Goal: Task Accomplishment & Management: Manage account settings

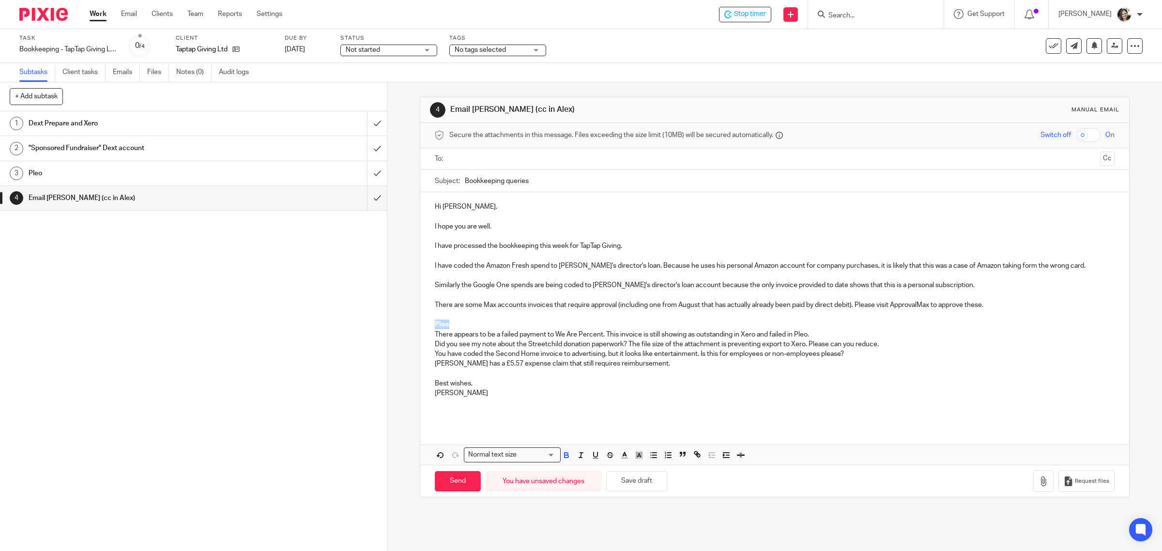
drag, startPoint x: 453, startPoint y: 324, endPoint x: 427, endPoint y: 323, distance: 25.7
click at [427, 323] on div "Hi Dave, I hope you are well. I have processed the bookkeeping this week for Ta…" at bounding box center [774, 308] width 709 height 233
click at [452, 260] on p at bounding box center [775, 256] width 680 height 10
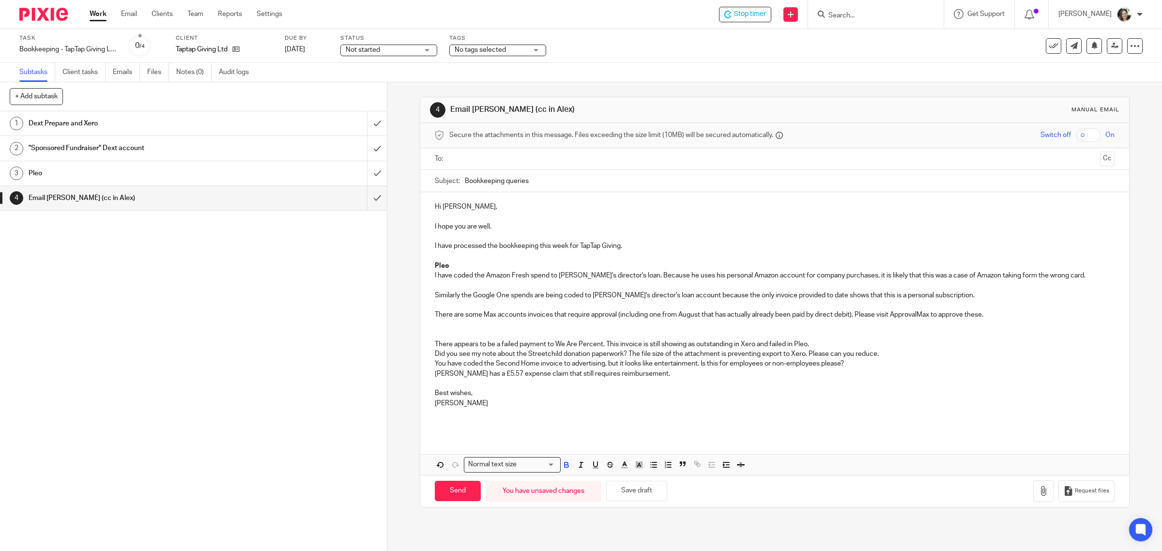
click at [458, 285] on p at bounding box center [775, 285] width 680 height 10
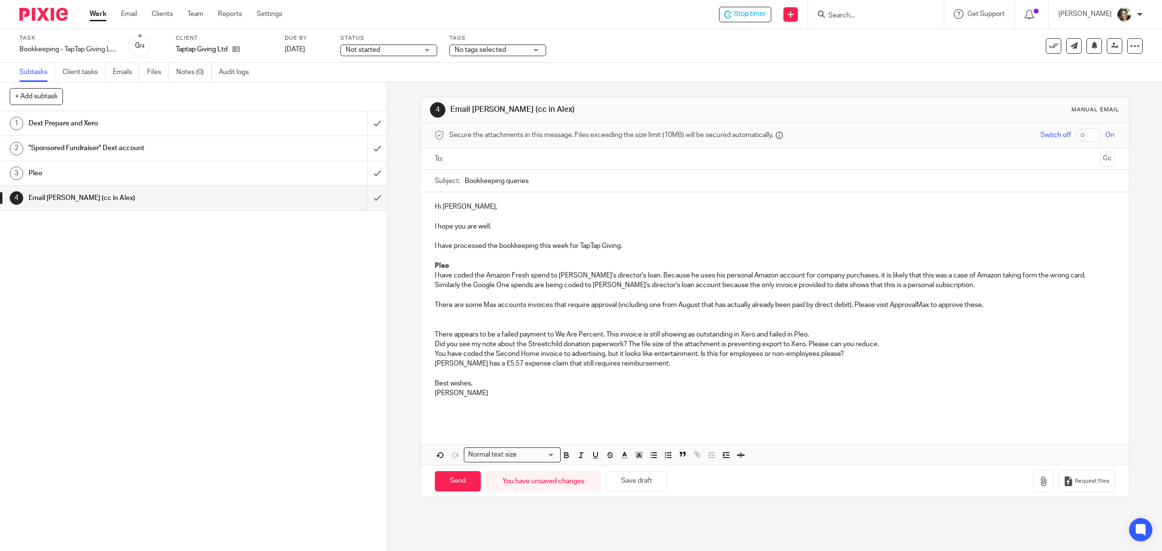
click at [555, 291] on p at bounding box center [775, 295] width 680 height 10
drag, startPoint x: 431, startPoint y: 305, endPoint x: 989, endPoint y: 305, distance: 557.2
click at [989, 305] on p "There are some Max accounts invoices that require approval (including one from …" at bounding box center [775, 305] width 680 height 10
click at [464, 251] on p "I have processed the bookkeeping this week for TapTap Giving." at bounding box center [775, 246] width 680 height 10
click at [684, 244] on p "I have processed the bookkeeping this week for TapTap Giving." at bounding box center [775, 246] width 680 height 10
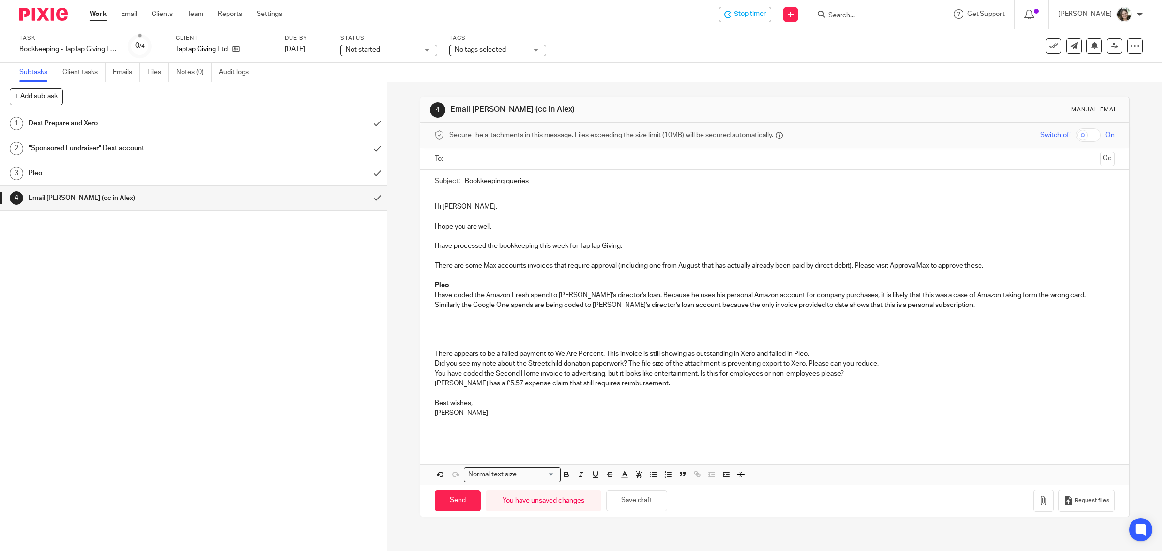
click at [872, 266] on p "There are some Max accounts invoices that require approval (including one from …" at bounding box center [775, 266] width 680 height 10
click at [429, 359] on div "Hi Dave, I hope you are well. I have processed the bookkeeping this week for Ta…" at bounding box center [774, 318] width 709 height 252
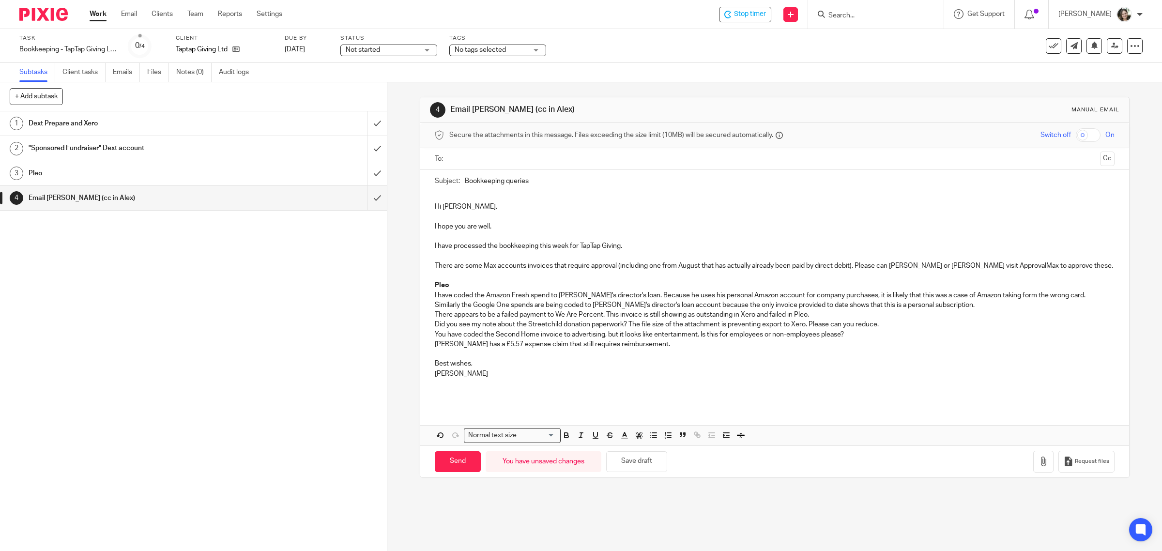
click at [425, 294] on div "Hi Dave, I hope you are well. I have processed the bookkeeping this week for Ta…" at bounding box center [774, 298] width 709 height 213
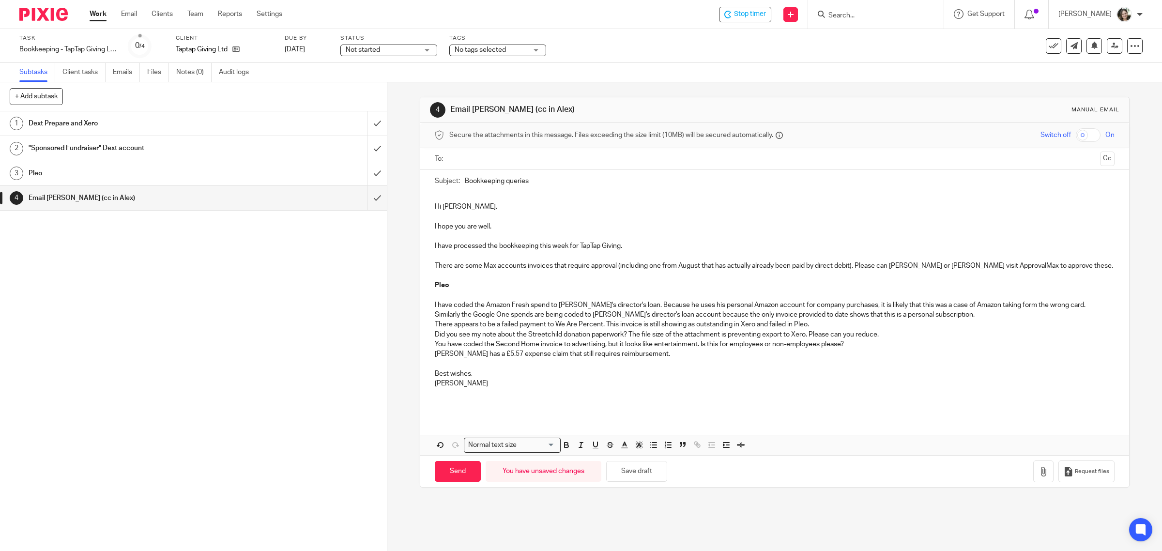
click at [1051, 305] on p "I have coded the Amazon Fresh spend to Tom's director's loan. Because he uses h…" at bounding box center [775, 305] width 680 height 10
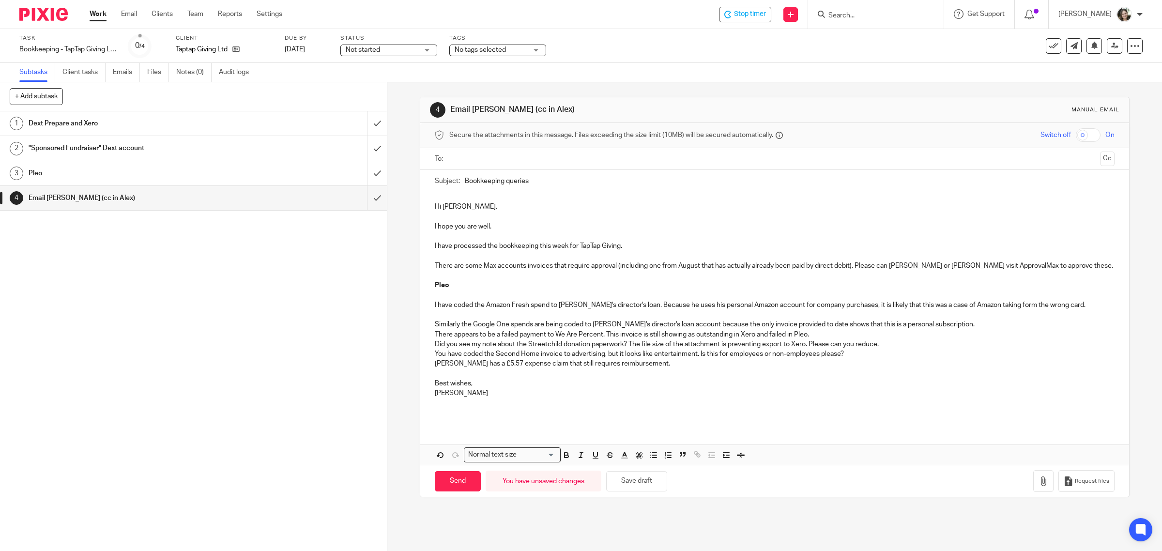
click at [961, 325] on p "Similarly the Google One spends are being coded to Alex's director's loan accou…" at bounding box center [775, 325] width 680 height 10
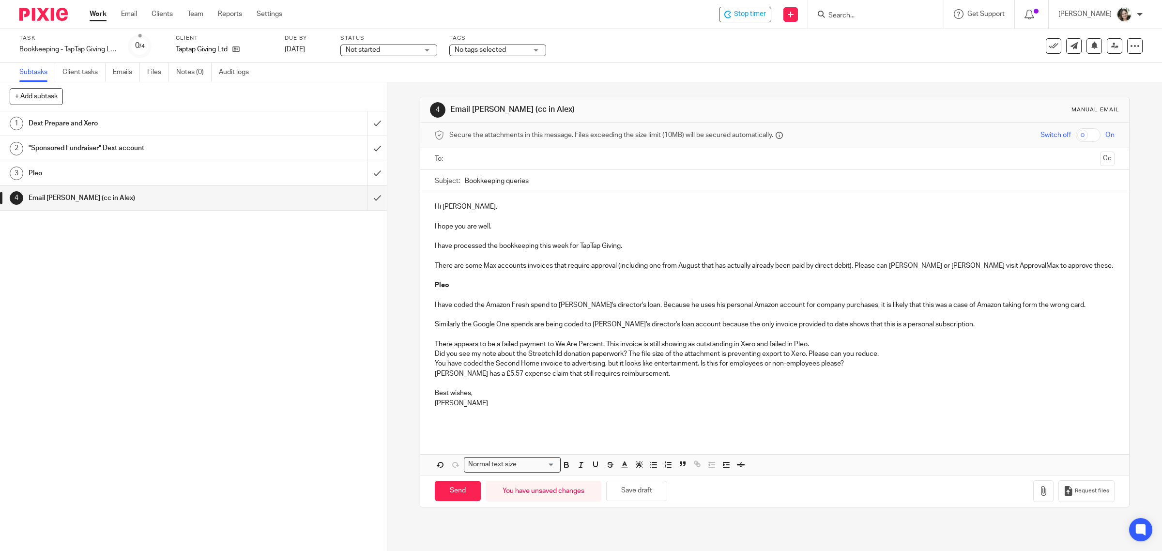
click at [816, 347] on p "There appears to be a failed payment to We Are Percent. This invoice is still s…" at bounding box center [775, 344] width 680 height 10
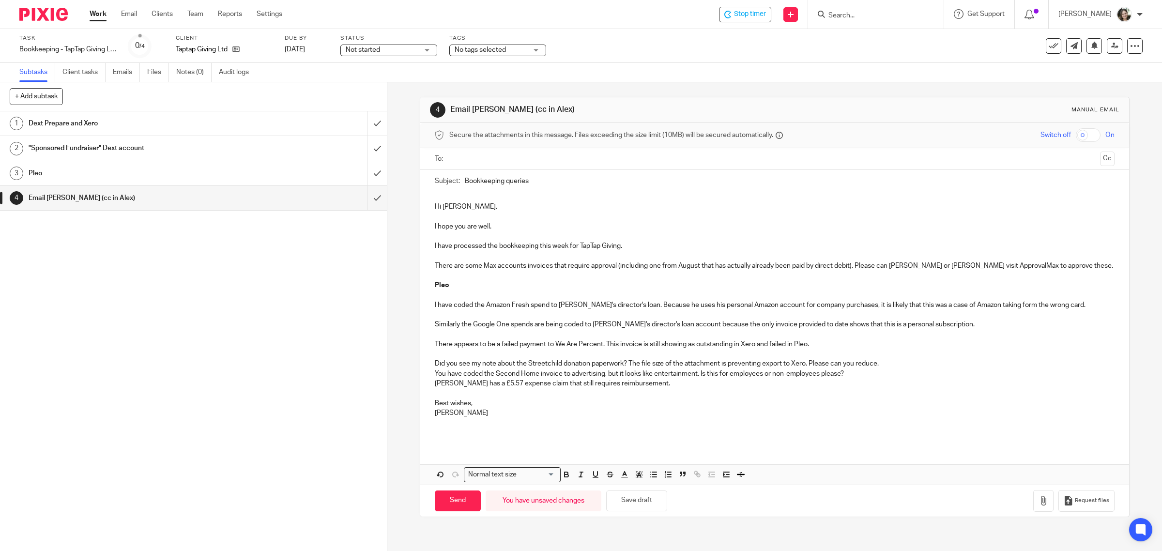
click at [879, 365] on p "Did you see my note about the Streetchild donation paperwork? The file size of …" at bounding box center [775, 364] width 680 height 10
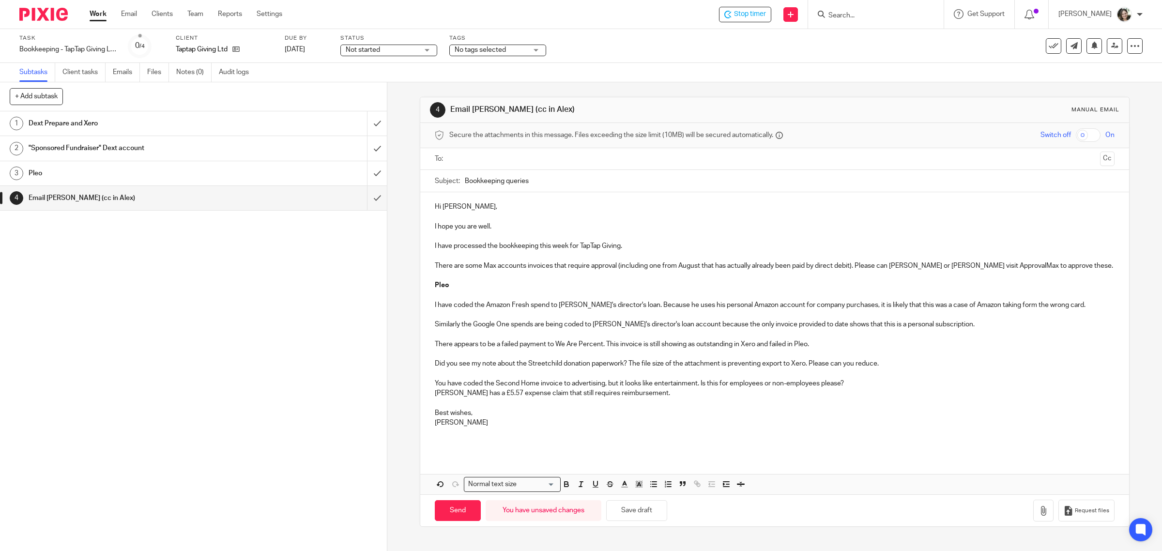
click at [857, 385] on p "You have coded the Second Home invoice to advertising, but it looks like entert…" at bounding box center [775, 384] width 680 height 10
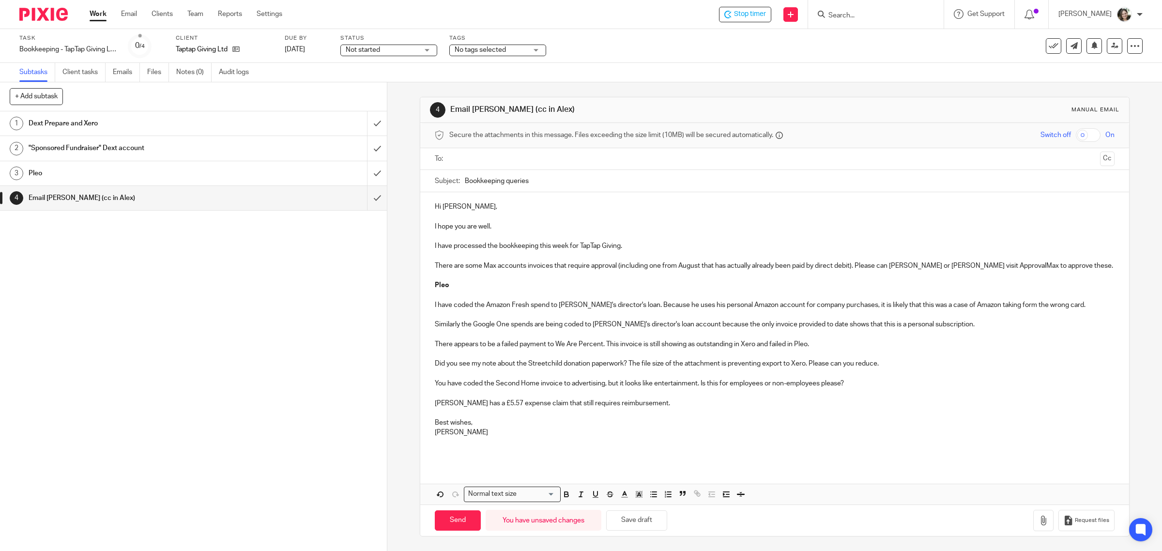
click at [700, 402] on p "Joseph Hancock has a £5.57 expense claim that still requires reimbursement." at bounding box center [775, 403] width 680 height 10
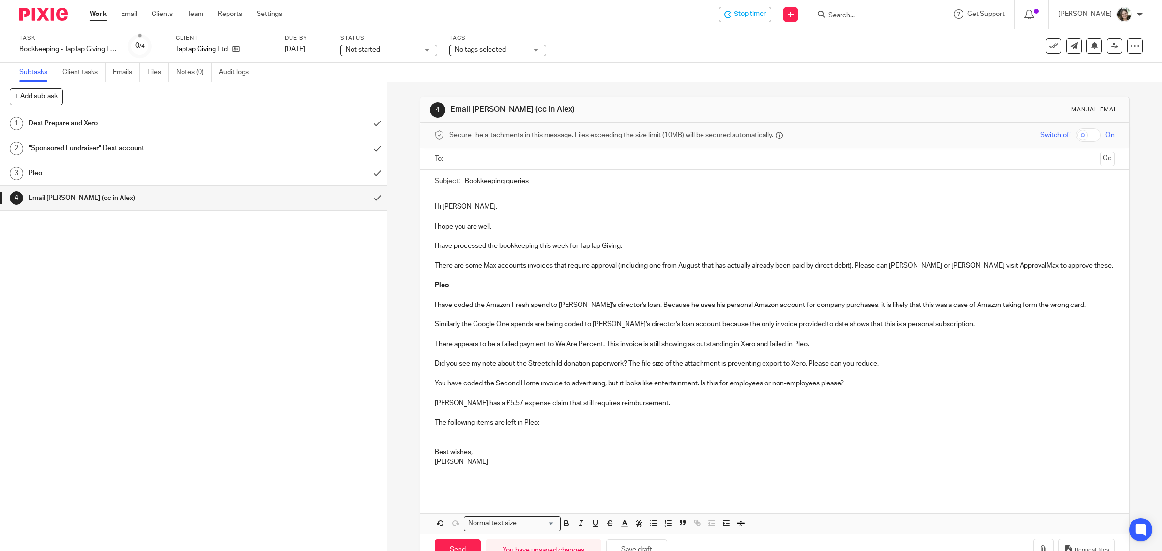
click at [460, 428] on p at bounding box center [775, 432] width 680 height 10
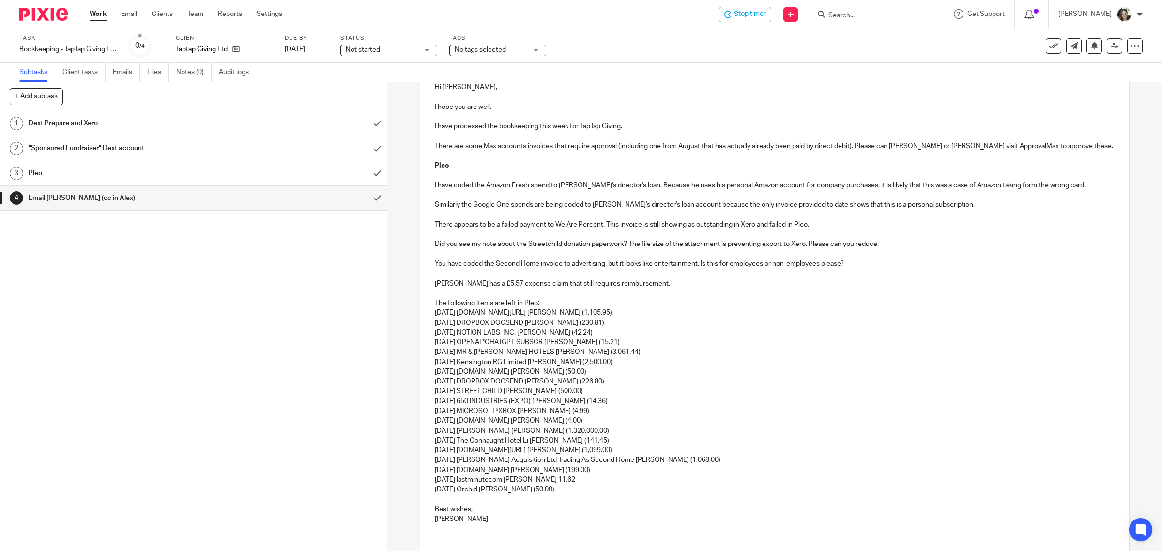
scroll to position [185, 0]
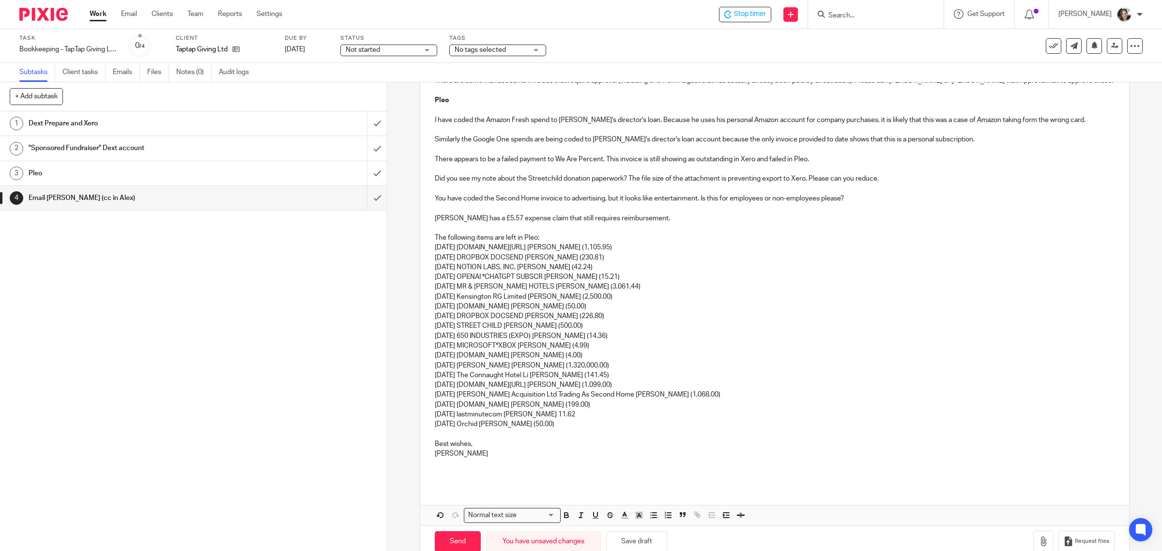
click at [546, 242] on p "The following items are left in Pleo:" at bounding box center [775, 238] width 680 height 10
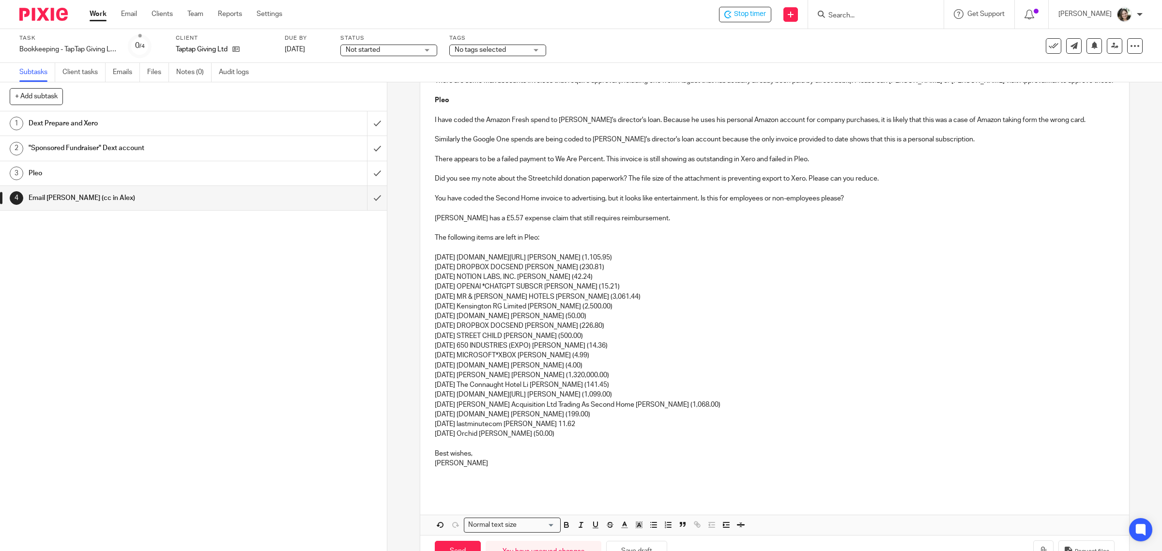
click at [460, 444] on p at bounding box center [775, 444] width 680 height 10
click at [611, 254] on p "06 Jul 2025 APPLE.COM/UK Tom Montague (1,105.95)" at bounding box center [775, 258] width 680 height 10
click at [624, 304] on p "02 Sep 2025 Kensington RG Limited Tom Montague (2,500.00)" at bounding box center [775, 307] width 680 height 10
click at [683, 258] on p "06 Jul 2025 APPLE.COM/UK Tom Montague (1,105.95) (invoice being corrected)" at bounding box center [775, 258] width 680 height 10
click at [599, 333] on p "13 Sep 2025 STREET CHILD Dave Gilhespy (500.00)" at bounding box center [775, 336] width 680 height 10
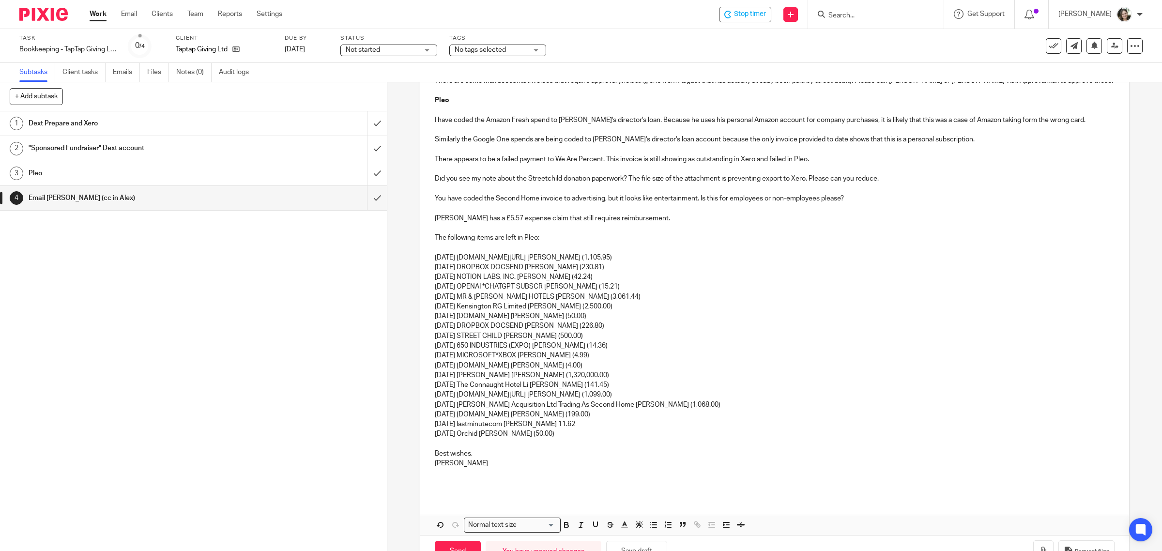
click at [604, 354] on p "14 Sep 2025 MICROSOFT*XBOX Dave Gilhespy (4.99)" at bounding box center [775, 355] width 680 height 10
drag, startPoint x: 596, startPoint y: 354, endPoint x: 415, endPoint y: 353, distance: 180.6
click at [420, 353] on div "4 Email Dave (cc in Alex) Manual email Secure the attachments in this message. …" at bounding box center [775, 239] width 710 height 655
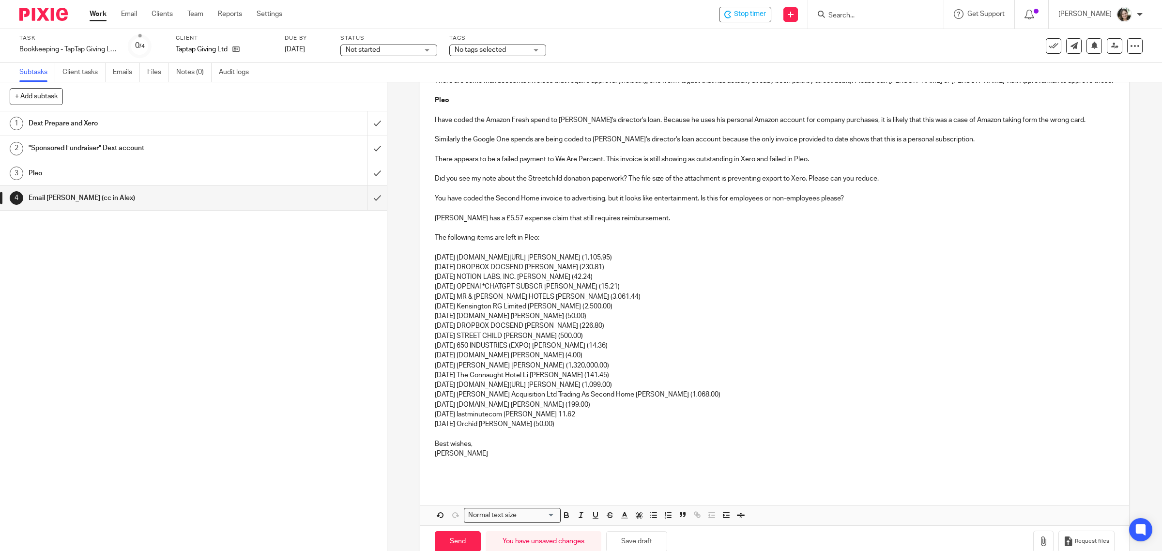
click at [587, 352] on p "16 Sep 2025 give-star.com Dave Gilhespy (4.00)" at bounding box center [775, 355] width 680 height 10
click at [621, 366] on p "18 Sep 2025 Joseph W Cannon Dave Gilhespy (1,320,000.00)" at bounding box center [775, 366] width 680 height 10
click at [621, 374] on p "19 Sep 2025 The Connaught Hotel Li Tom Montague (141.45)" at bounding box center [775, 375] width 680 height 10
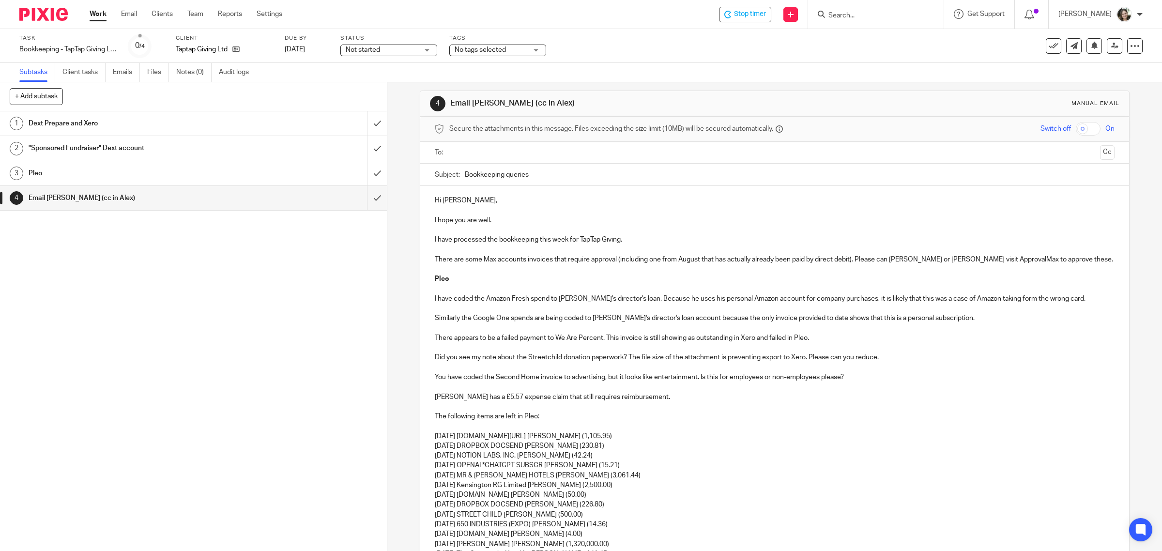
scroll to position [0, 0]
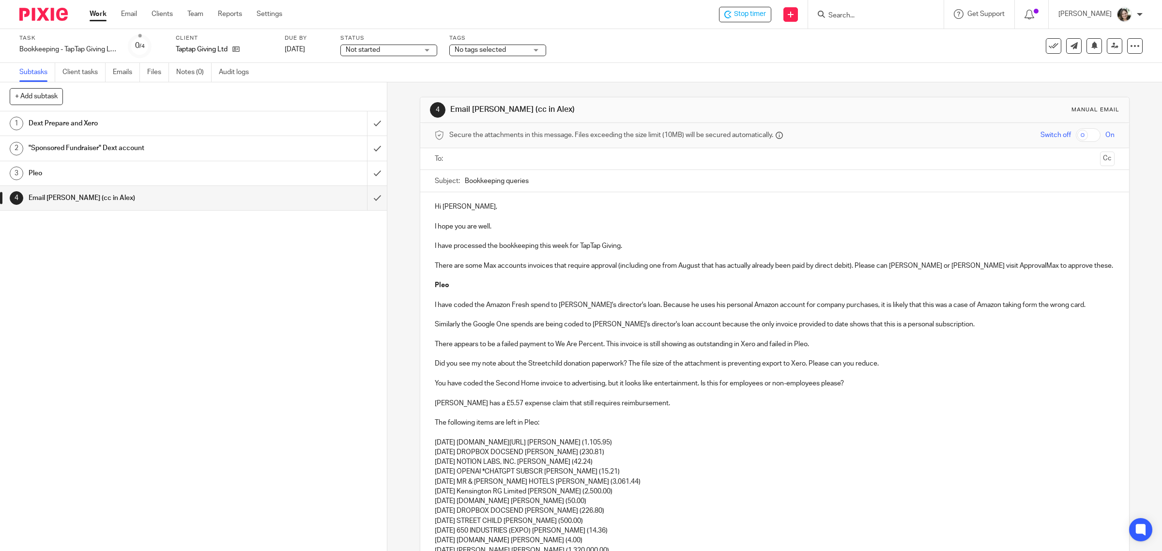
drag, startPoint x: 504, startPoint y: 181, endPoint x: 561, endPoint y: 184, distance: 56.7
click at [561, 184] on input "Bookkeeping queries" at bounding box center [790, 181] width 650 height 22
type input "Bookkeeping 24/09/2025"
click at [549, 211] on p "Hi Dave," at bounding box center [775, 207] width 680 height 10
click at [479, 157] on input "text" at bounding box center [774, 158] width 643 height 11
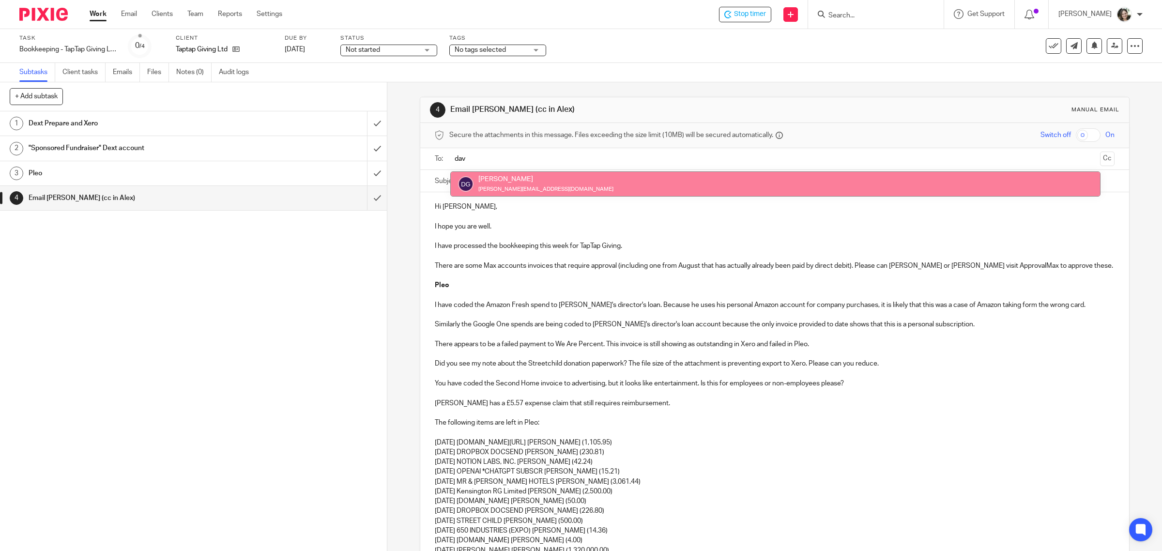
type input "dav"
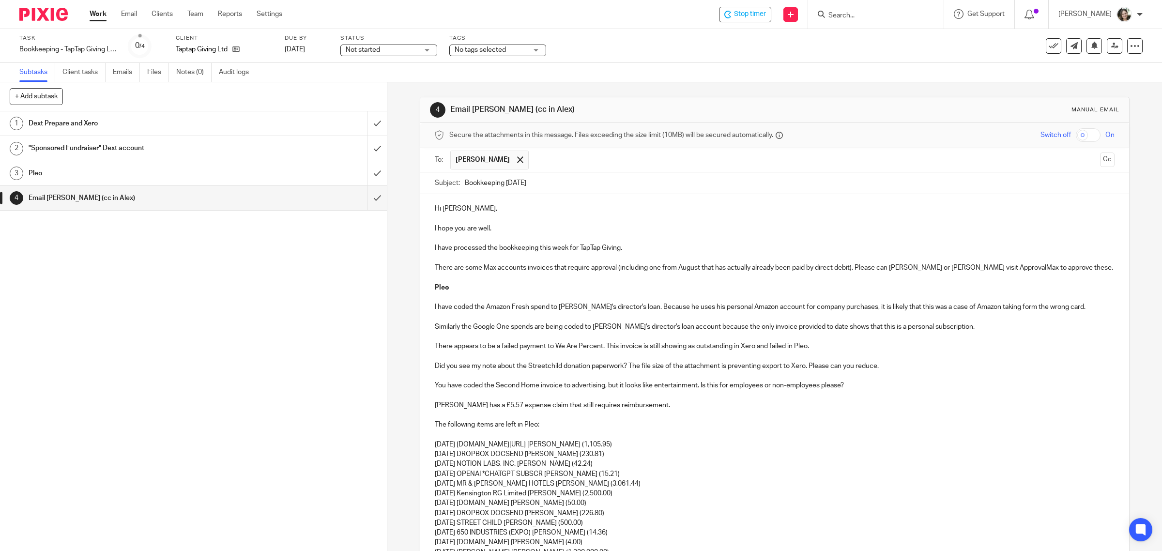
drag, startPoint x: 1088, startPoint y: 163, endPoint x: 827, endPoint y: 165, distance: 261.4
click at [1100, 163] on button "Cc" at bounding box center [1107, 159] width 15 height 15
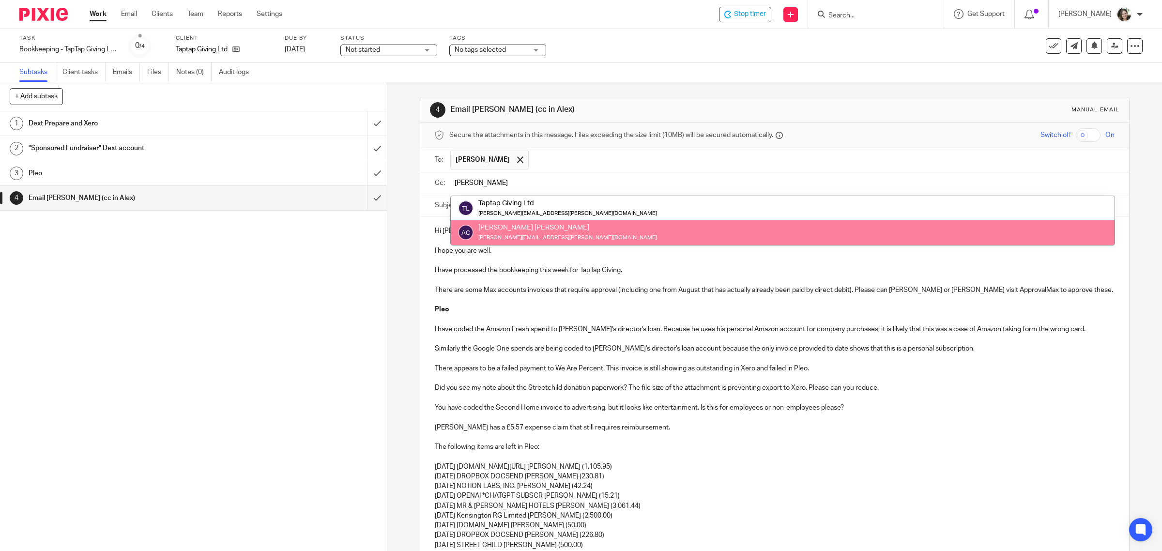
type input "alex"
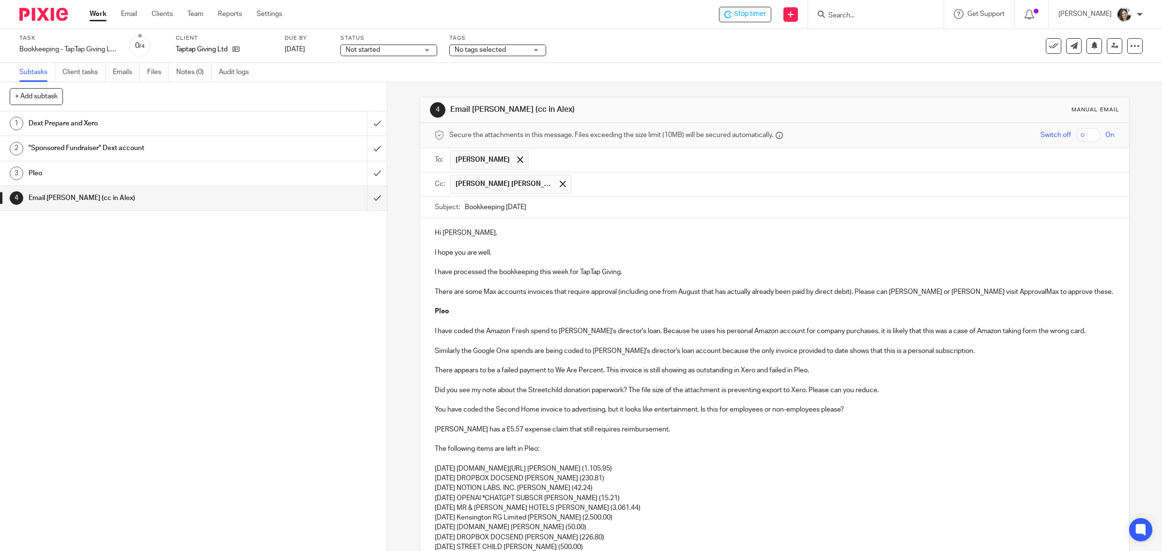
click at [480, 230] on p "Hi Dave," at bounding box center [775, 233] width 680 height 10
click at [509, 254] on p "I hope you are well." at bounding box center [775, 253] width 680 height 10
click at [1037, 293] on p "There are some Max accounts invoices that require approval (including one from …" at bounding box center [775, 292] width 680 height 10
click at [1057, 333] on p "I have coded the Amazon Fresh spend to Tom's director's loan. Because he uses h…" at bounding box center [775, 331] width 680 height 10
click at [478, 295] on p "There are some Max accounts invoices that require approval (including one from …" at bounding box center [775, 292] width 680 height 10
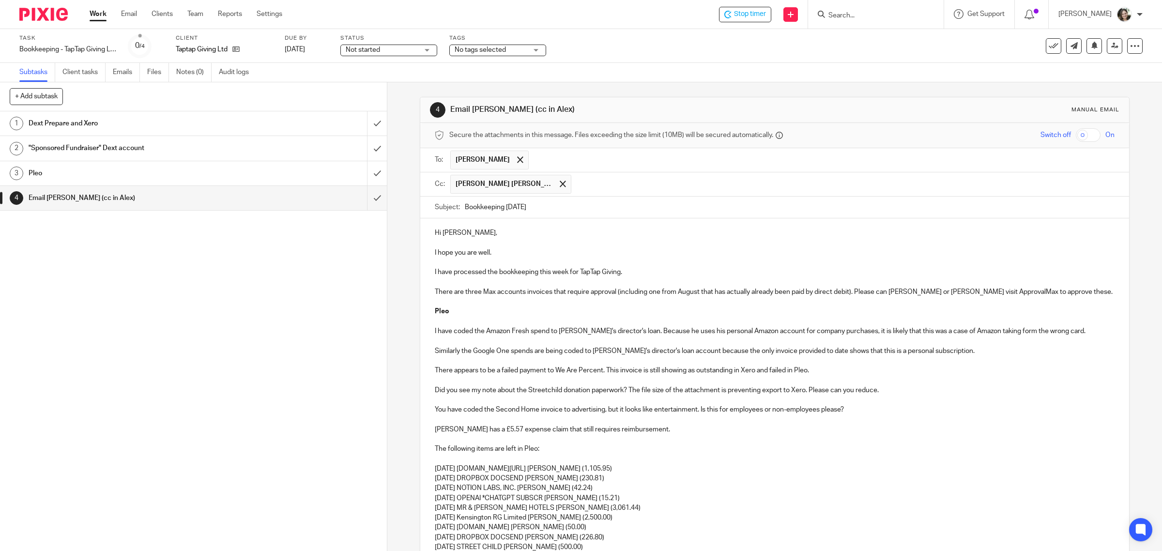
click at [1038, 293] on p "There are three Max accounts invoices that require approval (including one from…" at bounding box center [775, 292] width 680 height 10
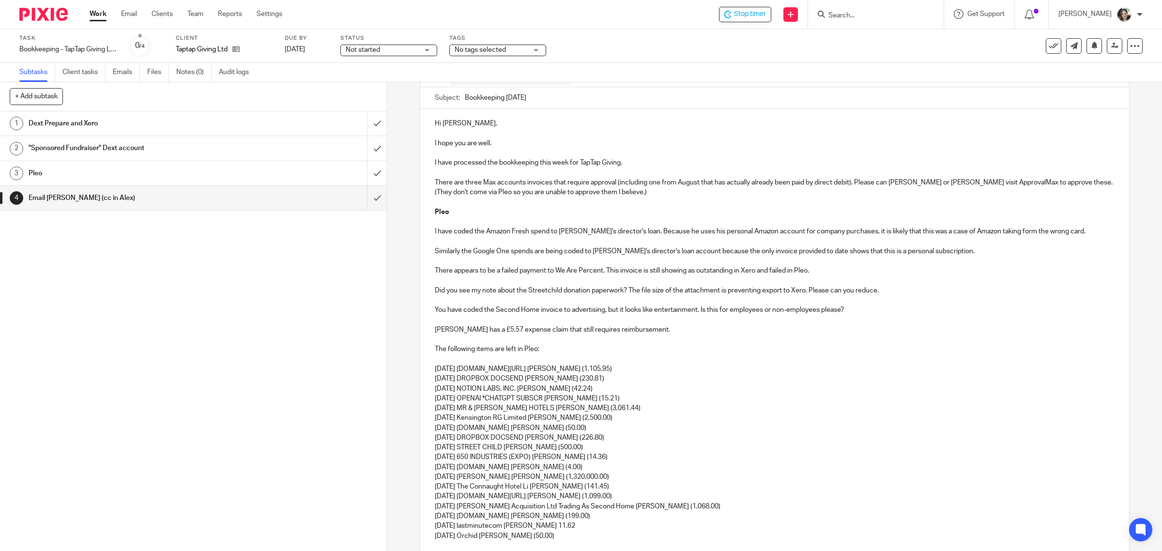
scroll to position [242, 0]
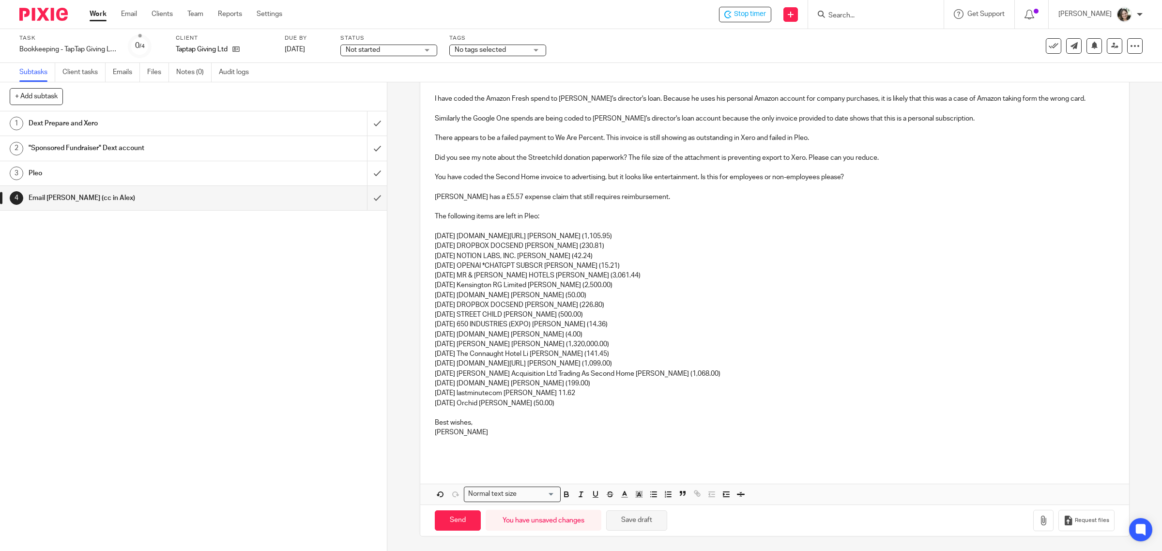
click at [640, 518] on button "Save draft" at bounding box center [636, 520] width 61 height 21
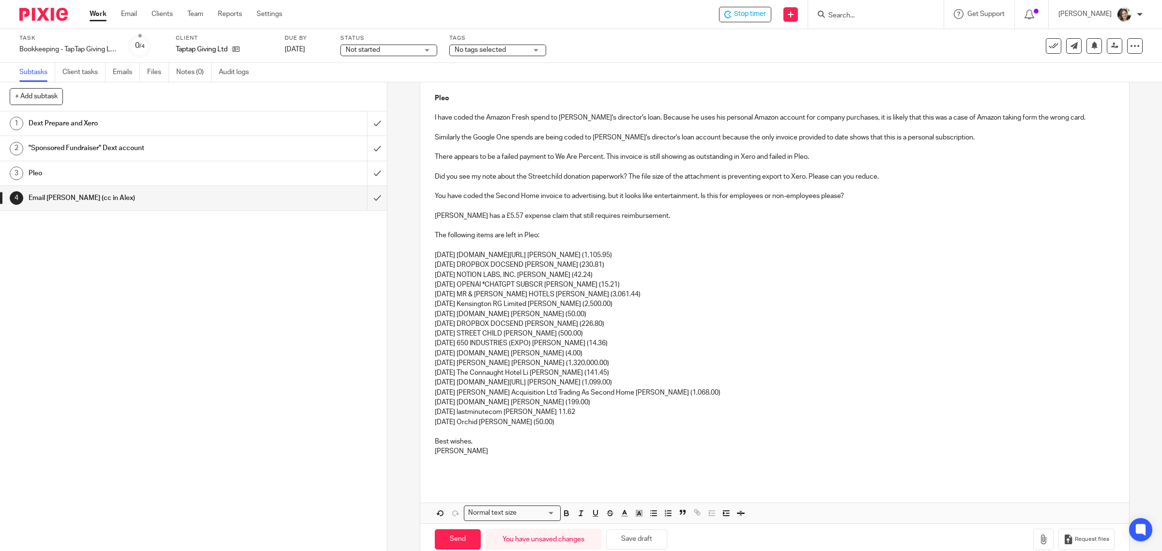
scroll to position [245, 0]
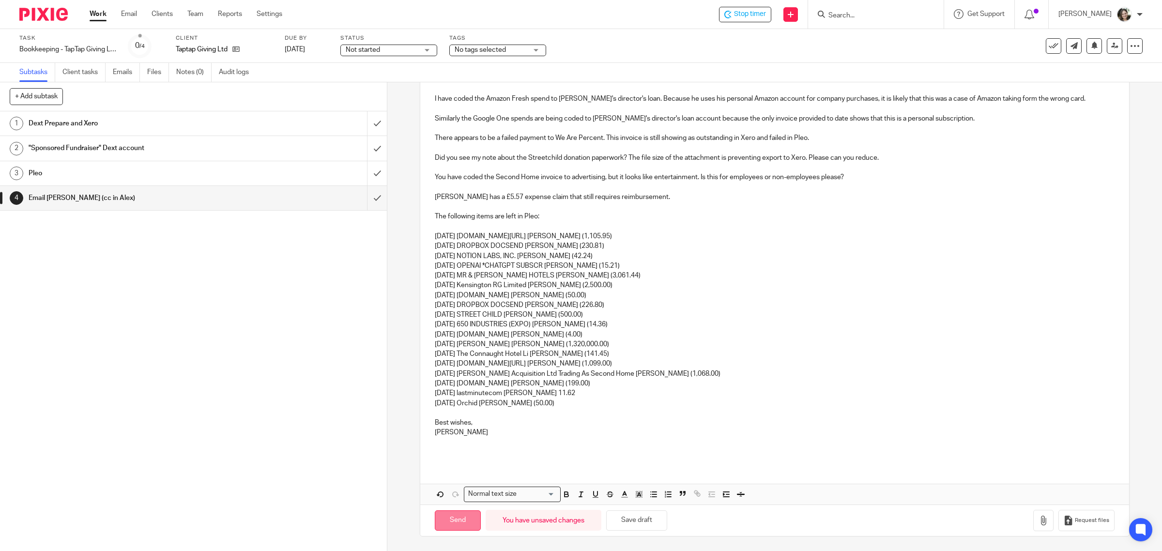
click at [450, 519] on input "Send" at bounding box center [458, 520] width 46 height 21
click at [1044, 44] on div "Draft saved." at bounding box center [866, 28] width 571 height 37
type input "Sent"
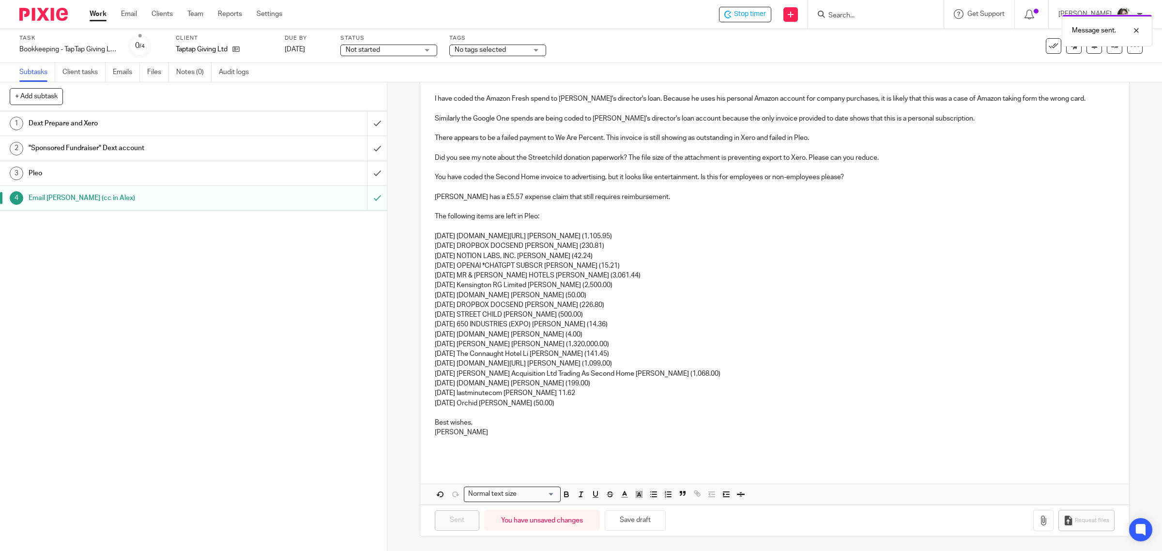
click at [1049, 47] on icon at bounding box center [1054, 46] width 10 height 10
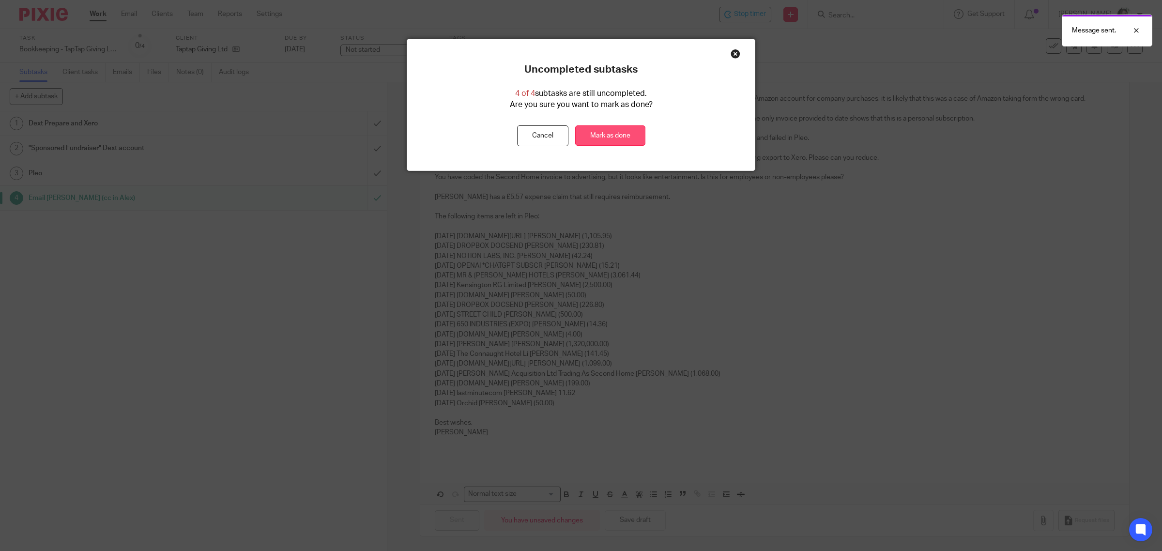
click at [615, 132] on link "Mark as done" at bounding box center [610, 135] width 70 height 21
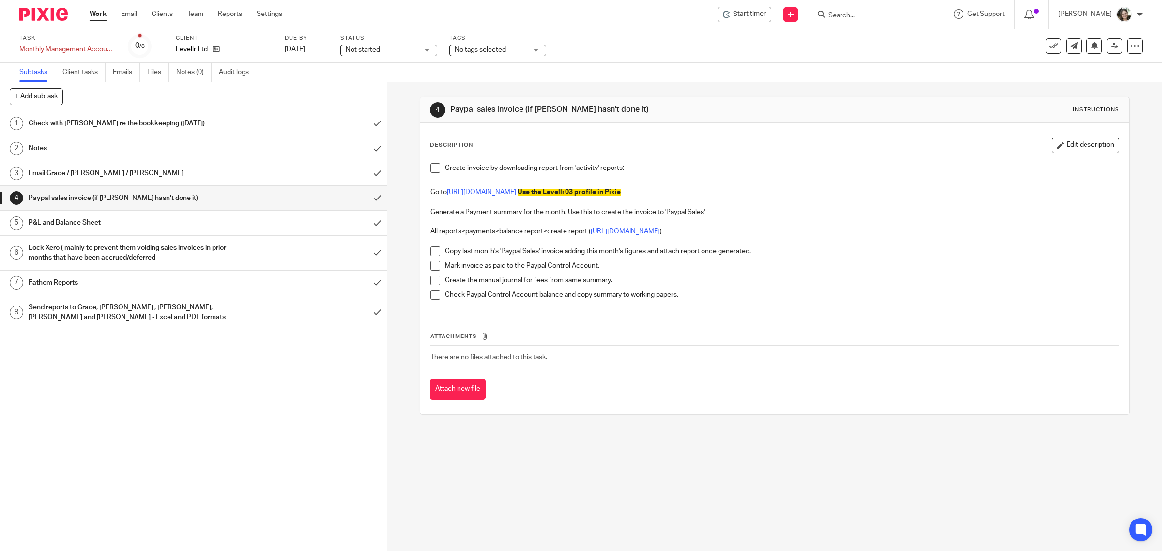
drag, startPoint x: 682, startPoint y: 237, endPoint x: 673, endPoint y: 229, distance: 12.0
click at [1053, 142] on button "Edit description" at bounding box center [1085, 144] width 68 height 15
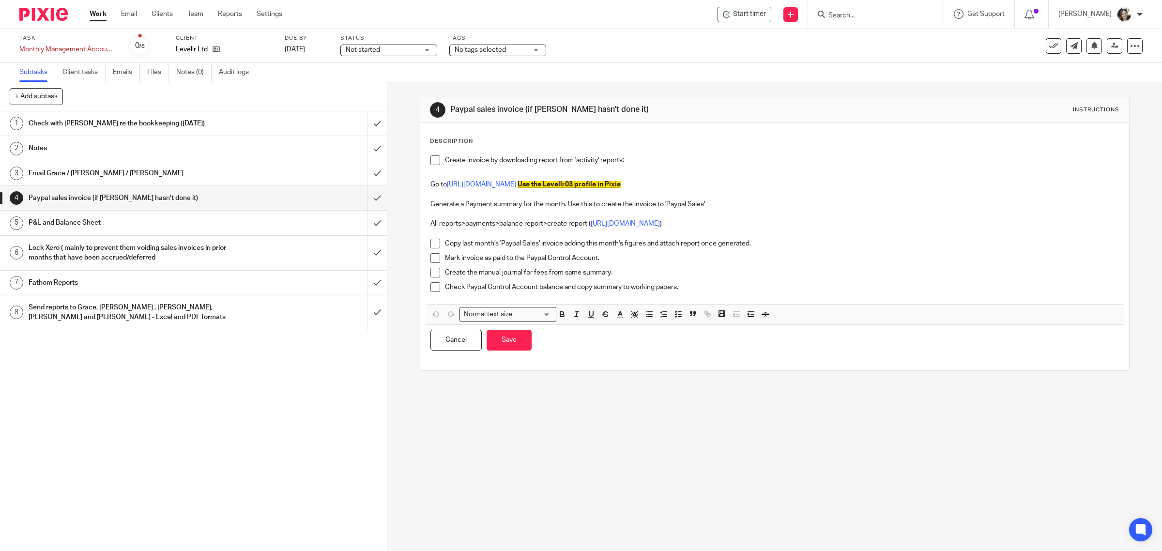
click at [726, 226] on p "All reports>payments>balance report>create report ( https://www.paypal.com/repo…" at bounding box center [774, 224] width 689 height 10
click at [510, 344] on button "Save" at bounding box center [509, 340] width 45 height 21
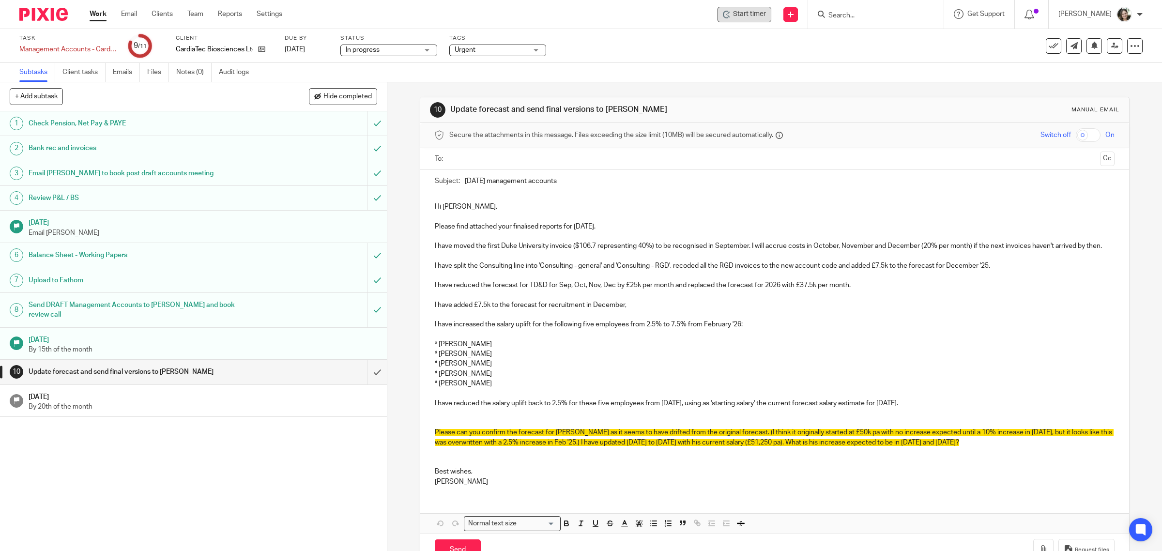
click at [753, 15] on span "Start timer" at bounding box center [749, 14] width 33 height 10
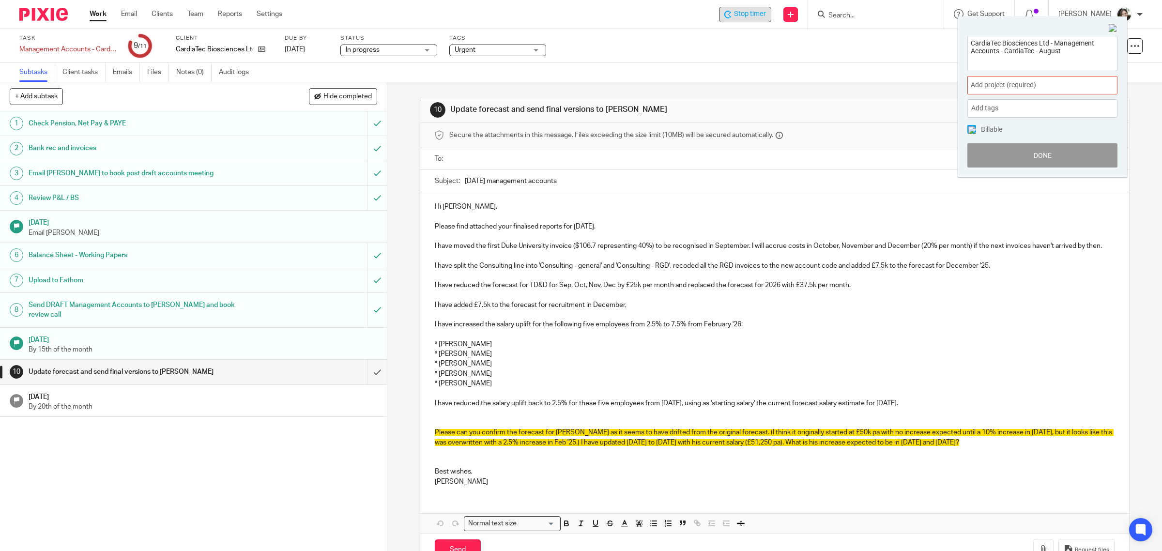
click at [1011, 83] on span "Add project (required) :" at bounding box center [1032, 85] width 122 height 10
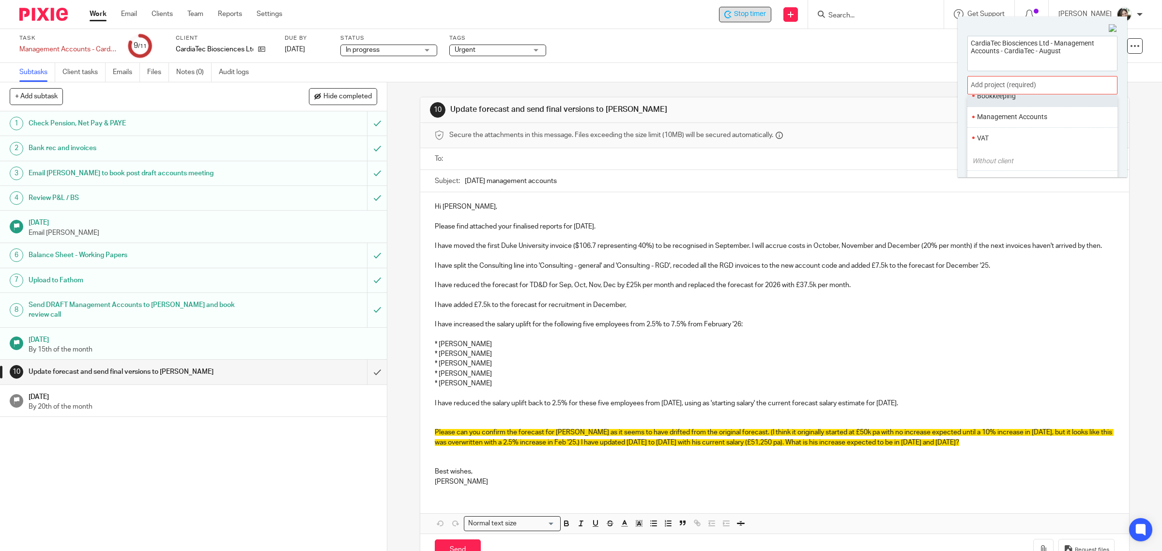
click at [992, 106] on ul "Bookkeeping" at bounding box center [1042, 95] width 150 height 21
click at [992, 113] on li "Management Accounts" at bounding box center [1040, 117] width 126 height 10
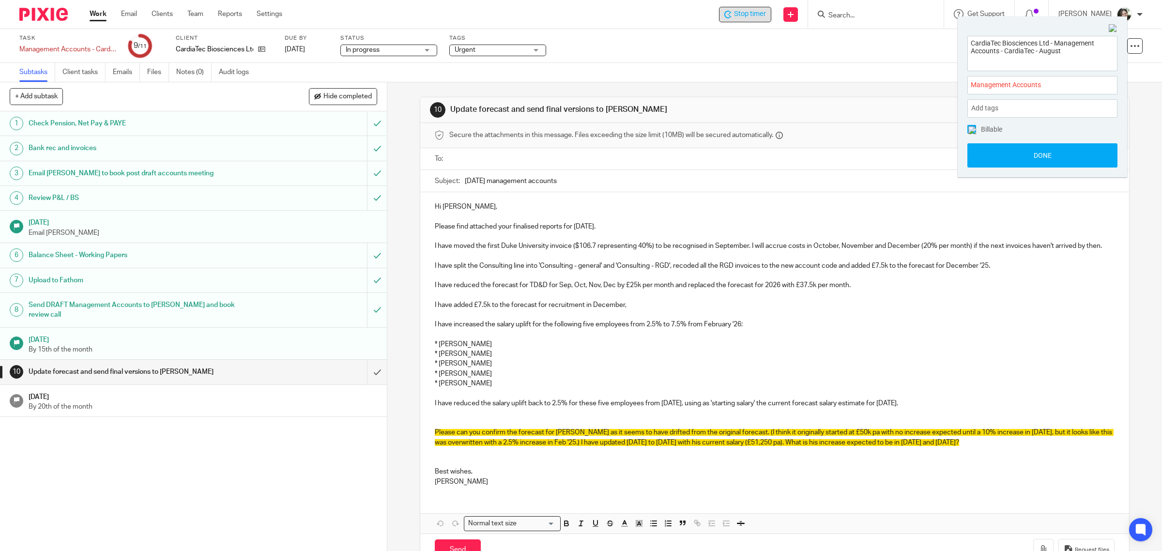
click at [970, 126] on img at bounding box center [972, 130] width 8 height 8
click at [997, 151] on button "Done" at bounding box center [1042, 155] width 150 height 24
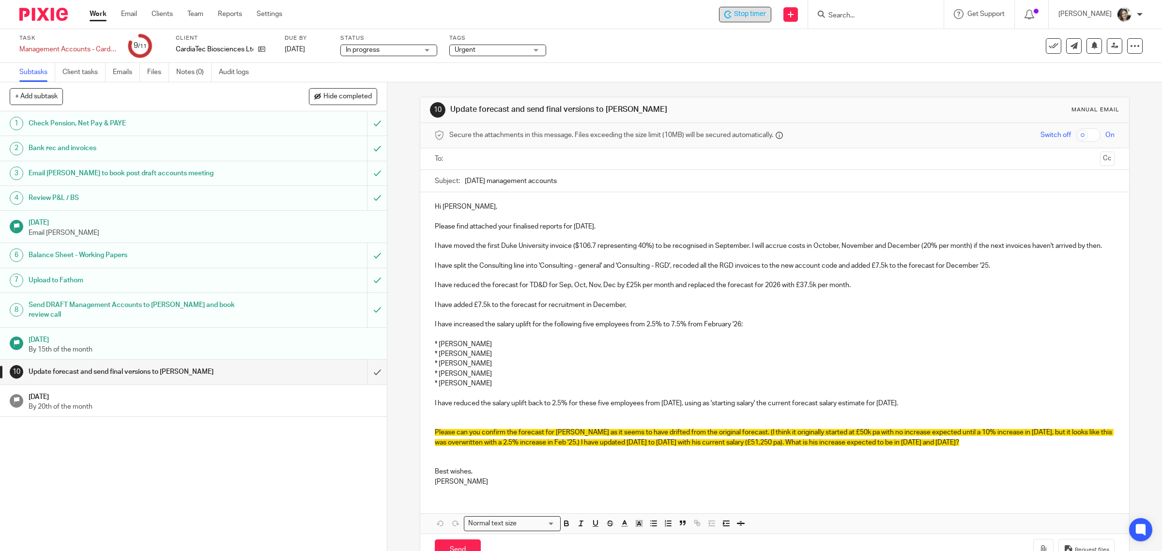
click at [954, 408] on p "I have reduced the salary uplift back to 2.5% for these five employees from Feb…" at bounding box center [775, 403] width 680 height 10
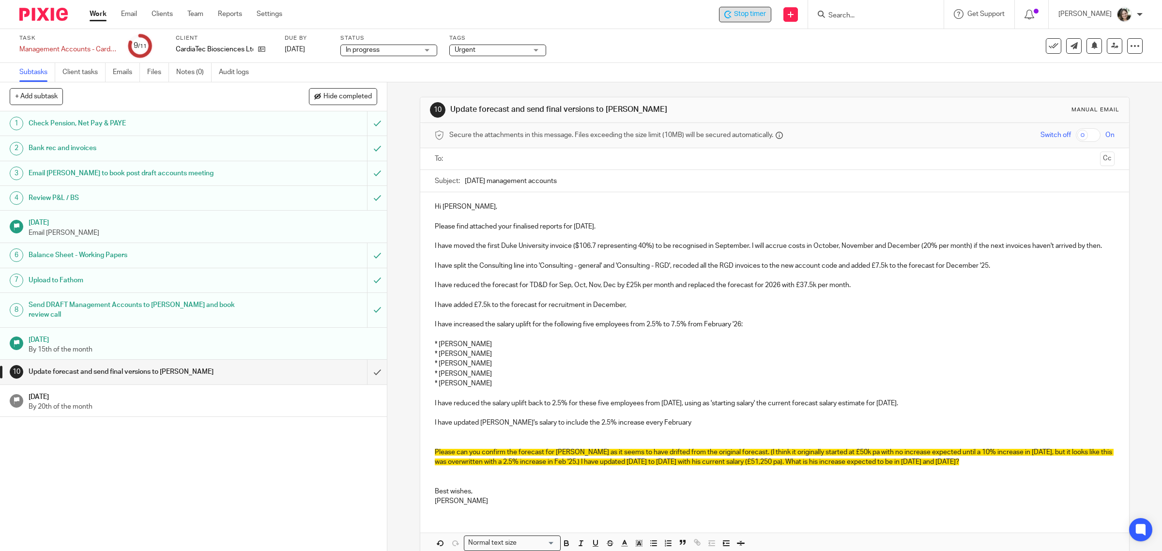
click at [674, 427] on p "I have updated Namshik's salary to include the 2.5% increase every February" at bounding box center [775, 423] width 680 height 10
click at [759, 427] on p "I have updated Namshik's salary to include the 2.5% increase every February bas…" at bounding box center [775, 423] width 680 height 10
click at [936, 427] on p "I have updated Namshik's salary to include the 2.5% increase every February bas…" at bounding box center [775, 423] width 680 height 10
click at [483, 427] on p "I have updated Namshik's salary to include the 2.5% increase every February bas…" at bounding box center [775, 423] width 680 height 10
drag, startPoint x: 477, startPoint y: 431, endPoint x: 502, endPoint y: 435, distance: 24.9
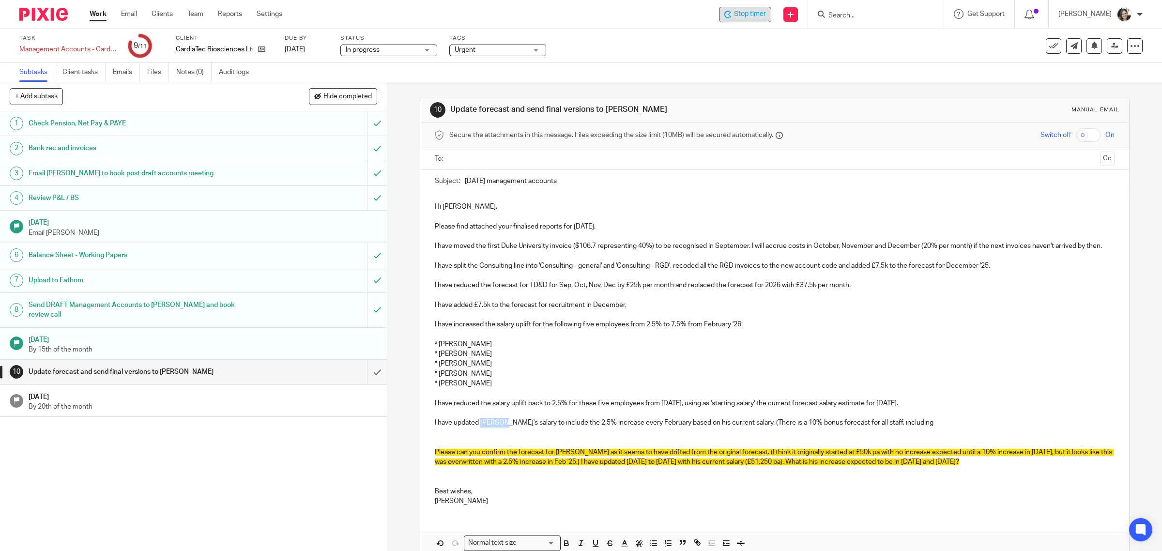
click at [502, 427] on p "I have updated Namshik's salary to include the 2.5% increase every February bas…" at bounding box center [775, 423] width 680 height 10
copy p "Namshik"
drag, startPoint x: 929, startPoint y: 429, endPoint x: 929, endPoint y: 438, distance: 8.7
click at [929, 427] on p "I have updated Namshik's salary to include the 2.5% increase every February bas…" at bounding box center [775, 423] width 680 height 10
click at [816, 427] on p "I have updated Namshik's salary to include the 2.5% increase every February bas…" at bounding box center [775, 423] width 680 height 10
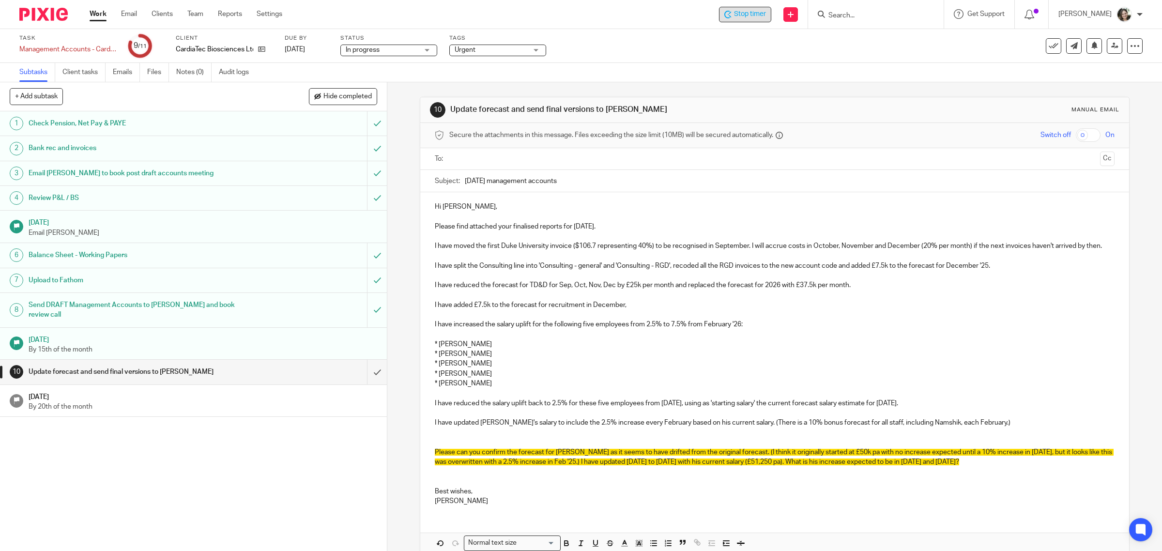
click at [749, 427] on p "I have updated Namshik's salary to include the 2.5% increase every February bas…" at bounding box center [775, 423] width 680 height 10
click at [751, 427] on p "I have updated Namshik's salary to include the 2.5% increase every February bas…" at bounding box center [775, 423] width 680 height 10
click at [814, 427] on p "I have updated Namshik's salary to include the 2.5% increase every February bas…" at bounding box center [775, 423] width 680 height 10
click at [1052, 427] on p "I have updated Namshik's salary to include the 2.5% increase every February bas…" at bounding box center [775, 423] width 680 height 10
click at [751, 427] on p "I have updated Namshik's salary to include the 2.5% increase every February bas…" at bounding box center [775, 423] width 680 height 10
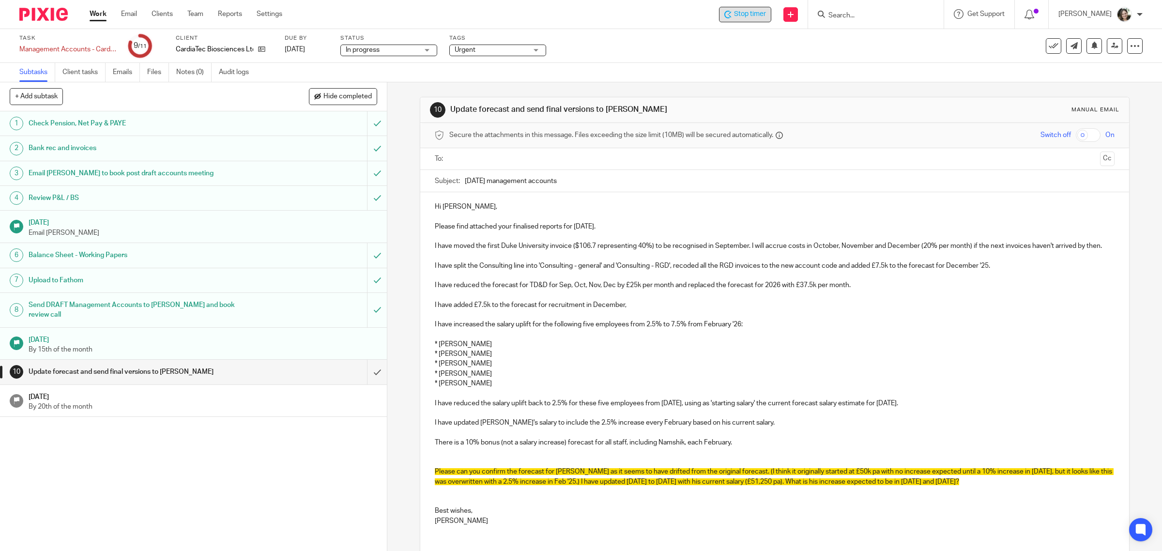
click at [762, 427] on p "I have updated Namshik's salary to include the 2.5% increase every February bas…" at bounding box center [775, 423] width 680 height 10
click at [863, 427] on p "I have updated Namshik's salary to include the 2.5% increase every February bas…" at bounding box center [775, 423] width 680 height 10
click at [925, 427] on p "I have updated Namshik's salary to include the 2.5% increase every February bas…" at bounding box center [775, 423] width 680 height 10
click at [802, 427] on p "I have updated Namshik's salary to include the 2.5% increase every February bas…" at bounding box center [775, 423] width 680 height 10
drag, startPoint x: 833, startPoint y: 435, endPoint x: 732, endPoint y: 396, distance: 107.9
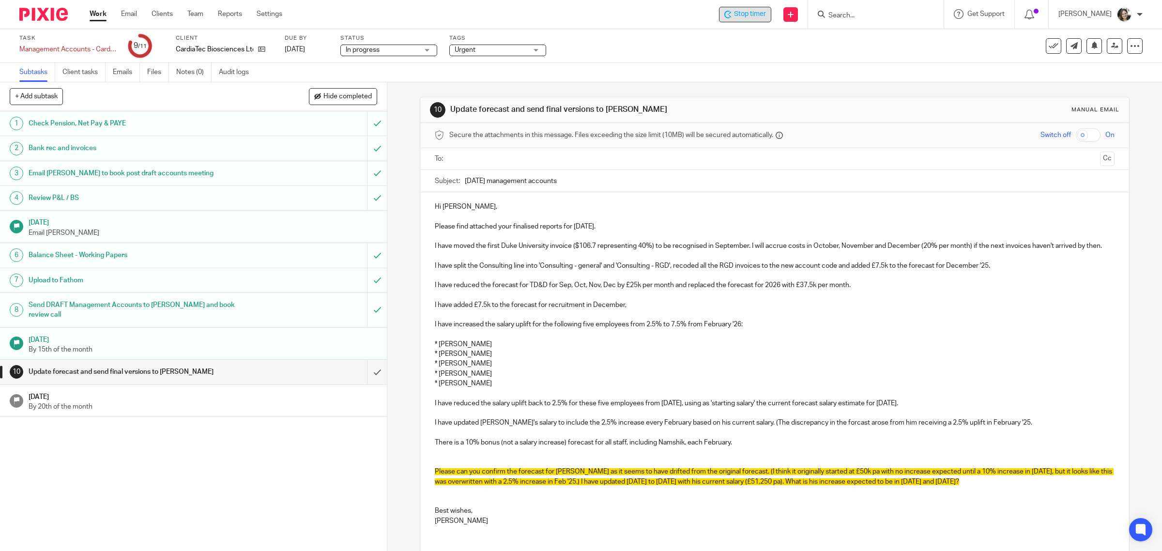
click at [732, 388] on p "* James Taylor" at bounding box center [775, 384] width 680 height 10
click at [1018, 427] on p "I have updated Namshik's salary to include the 2.5% increase every February bas…" at bounding box center [775, 423] width 680 height 10
click at [1008, 427] on p "I have updated Namshik's salary to include the 2.5% increase every February bas…" at bounding box center [775, 423] width 680 height 10
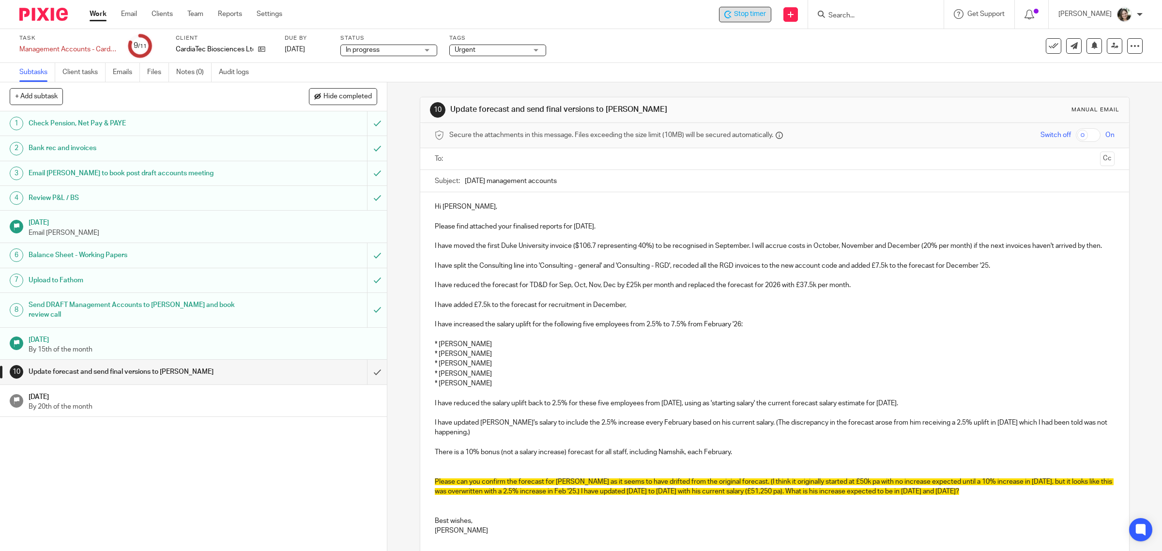
click at [1047, 432] on p "I have updated Namshik's salary to include the 2.5% increase every February bas…" at bounding box center [775, 428] width 680 height 20
drag, startPoint x: 493, startPoint y: 478, endPoint x: 1010, endPoint y: 503, distance: 518.1
click at [1010, 503] on div "Hi Thelma, Please find attached your finalised reports for August 2025. I have …" at bounding box center [774, 367] width 709 height 350
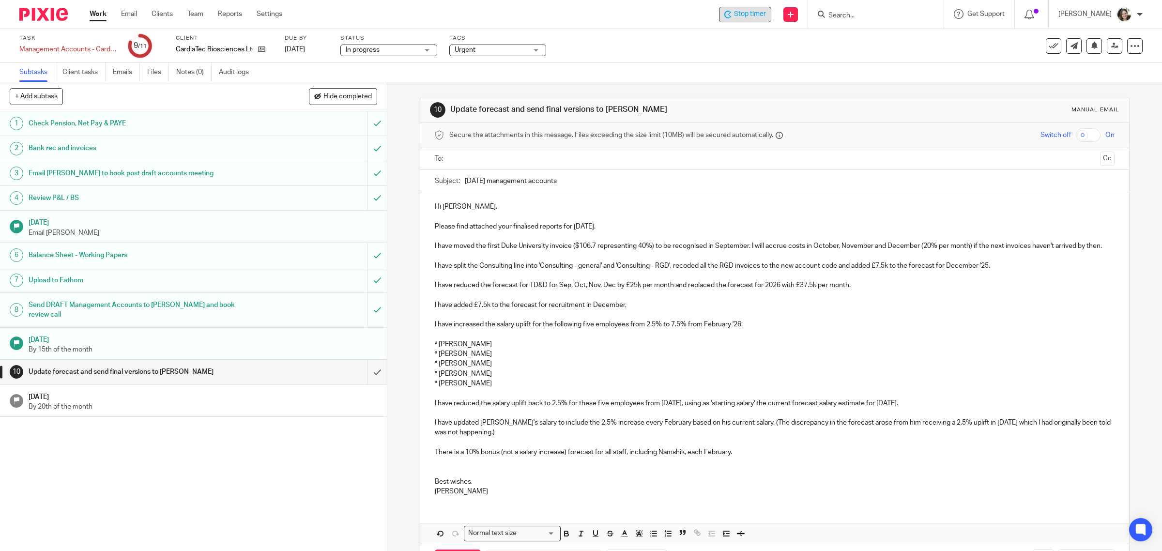
click at [503, 438] on p "I have updated Namshik's salary to include the 2.5% increase every February bas…" at bounding box center [775, 428] width 680 height 20
click at [501, 438] on p "I have updated Namshik's salary to include the 2.5% increase every February bas…" at bounding box center [775, 428] width 680 height 20
click at [443, 476] on p at bounding box center [775, 467] width 680 height 20
click at [451, 475] on p at bounding box center [775, 467] width 680 height 20
click at [451, 477] on p at bounding box center [775, 467] width 680 height 20
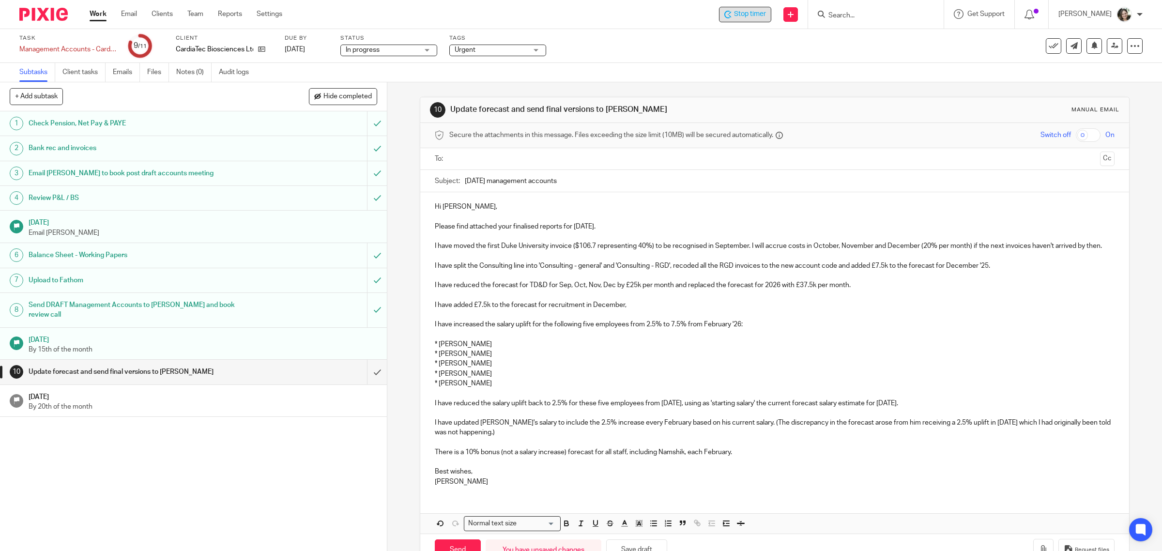
scroll to position [40, 0]
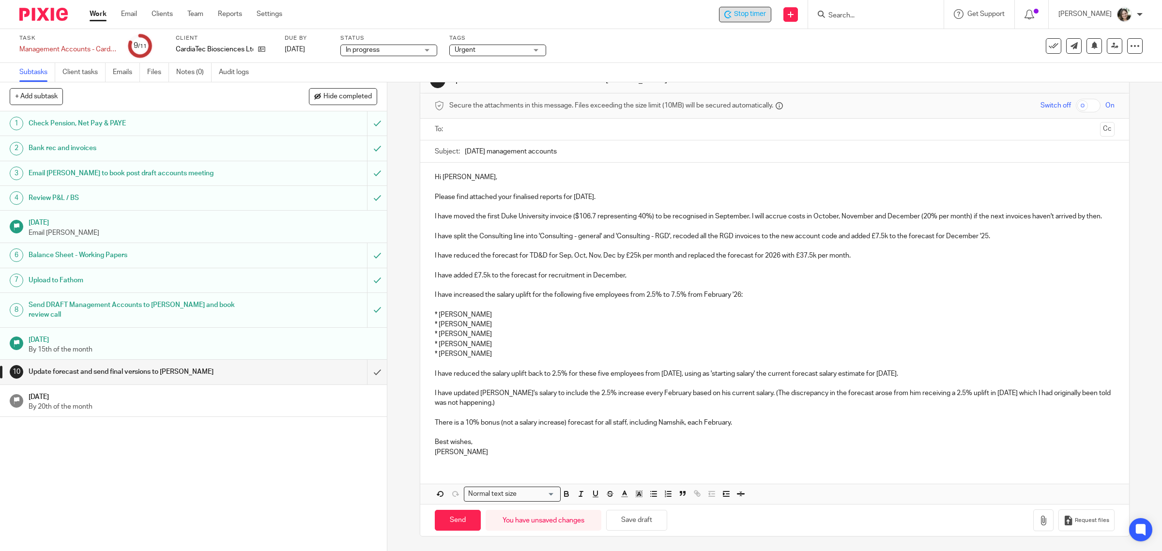
click at [521, 476] on div "Hi Thelma, Please find attached your finalised reports for August 2025. I have …" at bounding box center [774, 333] width 709 height 341
click at [508, 470] on div "Hi Thelma, Please find attached your finalised reports for August 2025. I have …" at bounding box center [774, 333] width 709 height 341
click at [515, 460] on div "Hi Thelma, Please find attached your finalised reports for August 2025. I have …" at bounding box center [774, 314] width 709 height 302
click at [528, 460] on div "Hi Thelma, Please find attached your finalised reports for August 2025. I have …" at bounding box center [774, 314] width 709 height 302
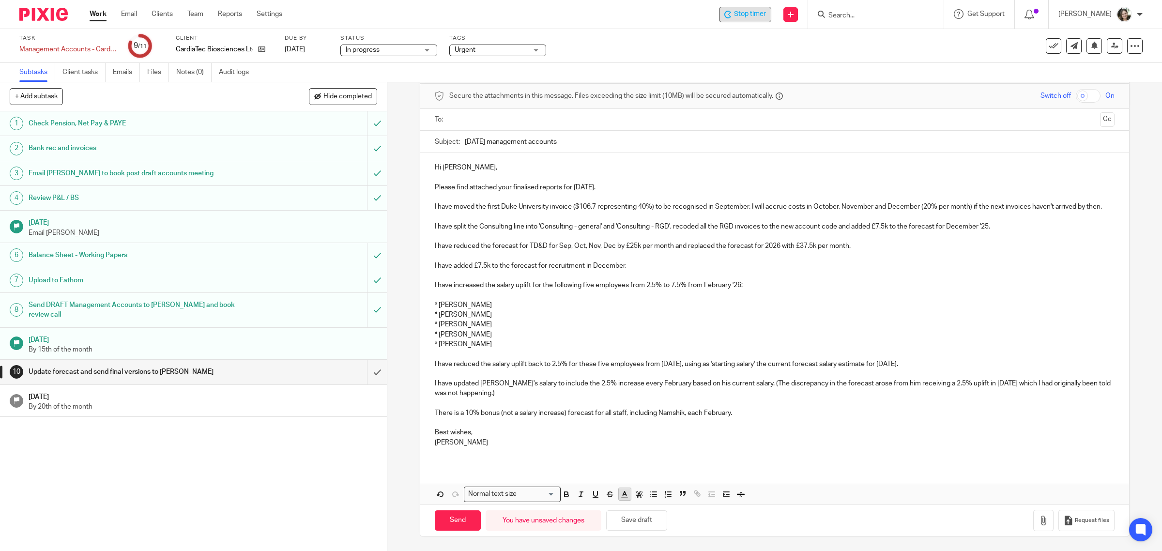
scroll to position [50, 0]
click at [630, 518] on button "Save draft" at bounding box center [636, 520] width 61 height 21
click at [1038, 518] on icon "button" at bounding box center [1043, 521] width 10 height 10
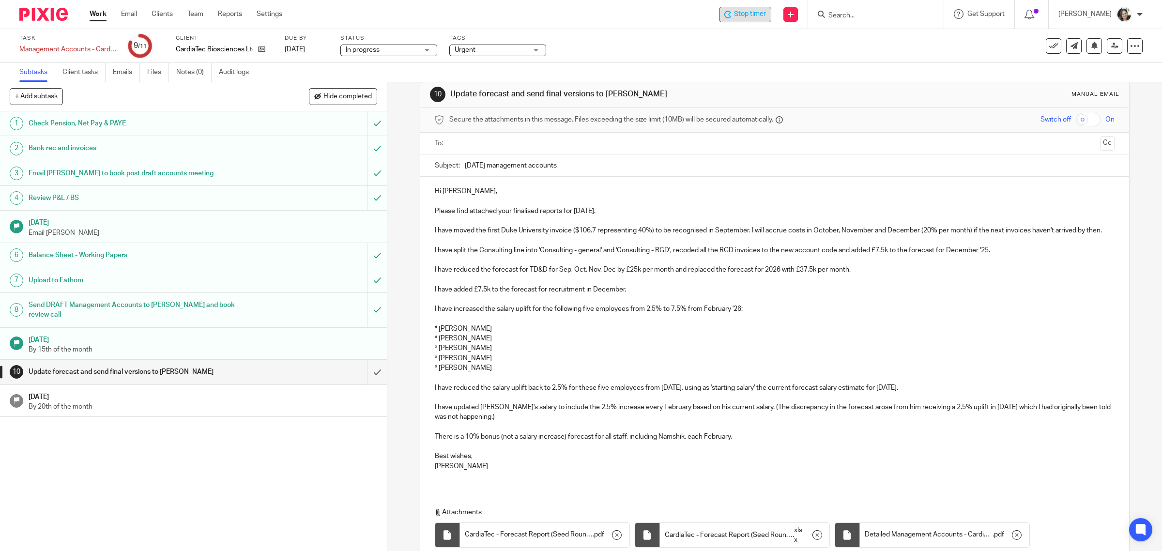
scroll to position [0, 0]
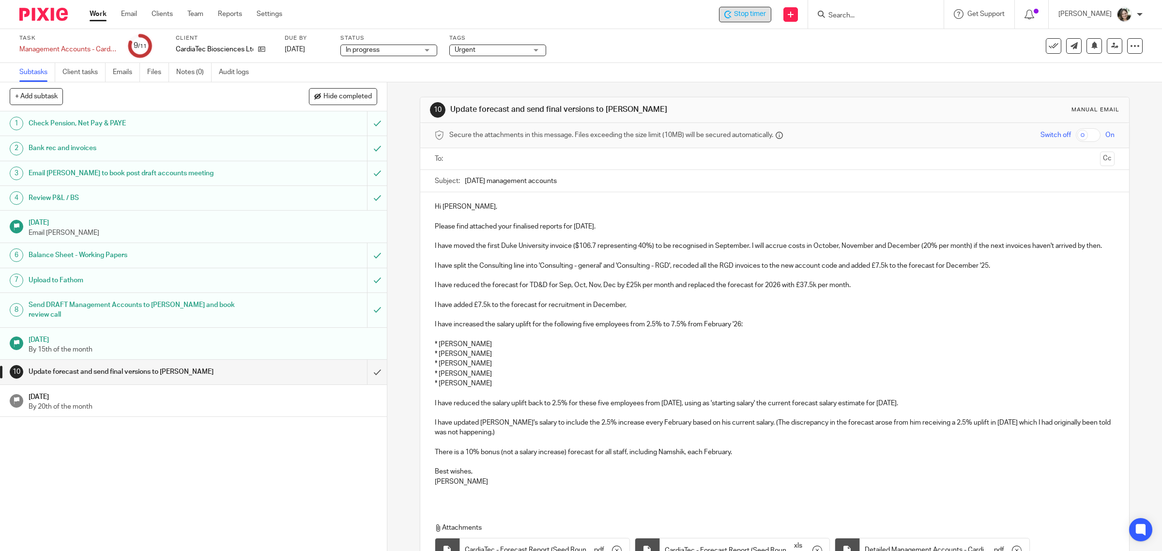
drag, startPoint x: 505, startPoint y: 166, endPoint x: 503, endPoint y: 159, distance: 6.9
click at [504, 163] on ul at bounding box center [775, 159] width 650 height 16
click at [503, 159] on input "text" at bounding box center [774, 158] width 643 height 11
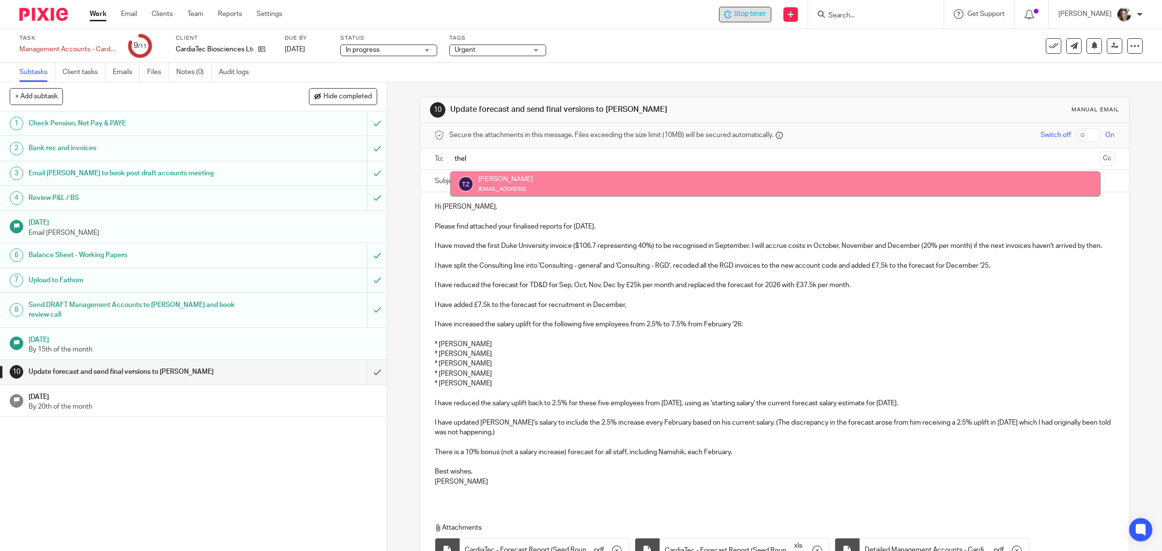
type input "thel"
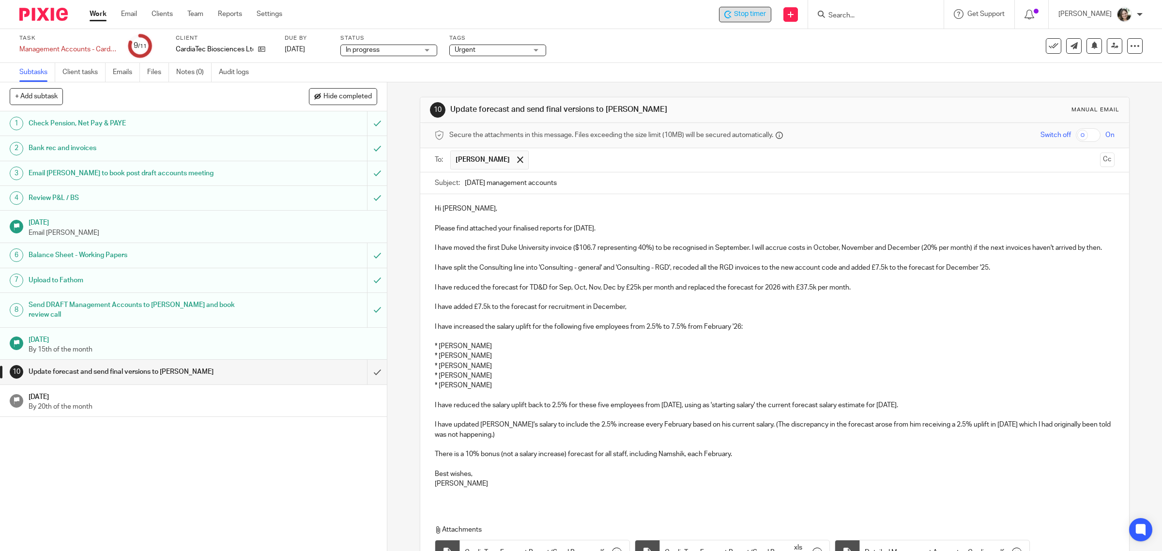
click at [493, 208] on p "Hi Thelma," at bounding box center [775, 209] width 680 height 10
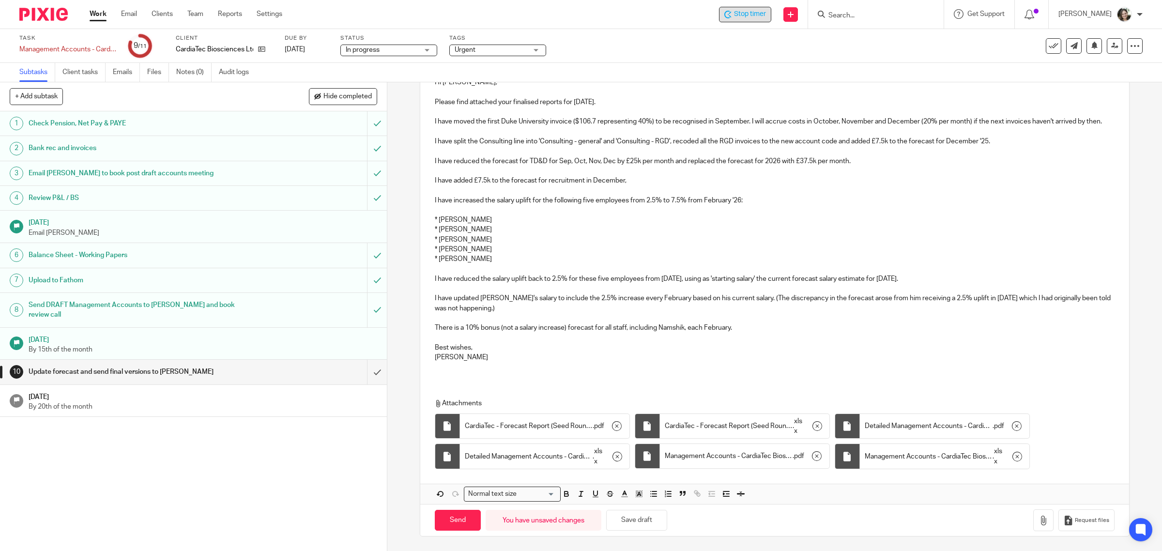
scroll to position [138, 0]
click at [449, 516] on input "Send" at bounding box center [458, 520] width 46 height 21
type input "Sent"
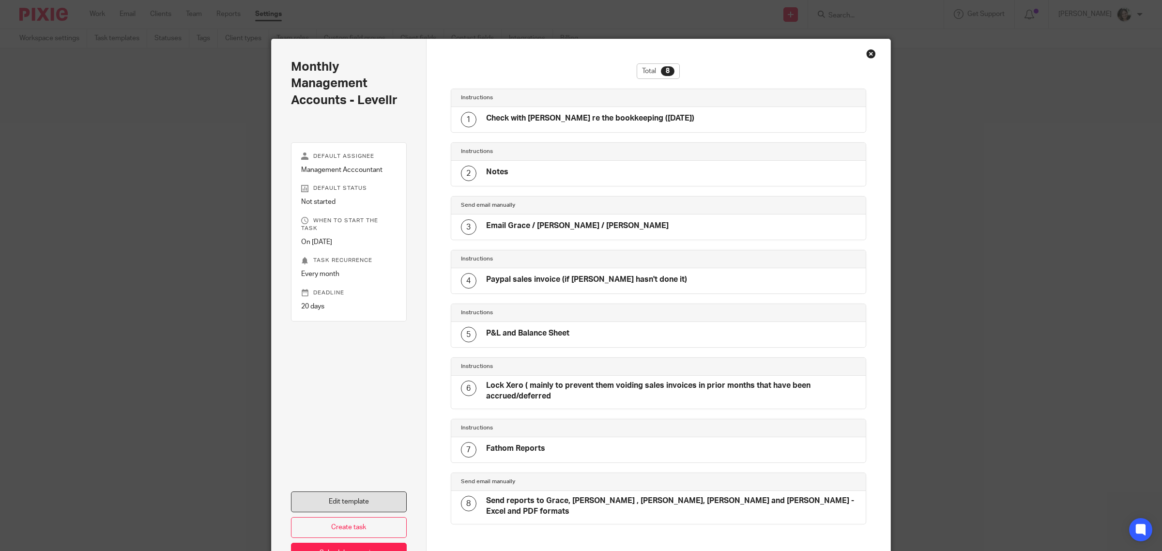
click at [342, 492] on link "Edit template" at bounding box center [349, 501] width 116 height 21
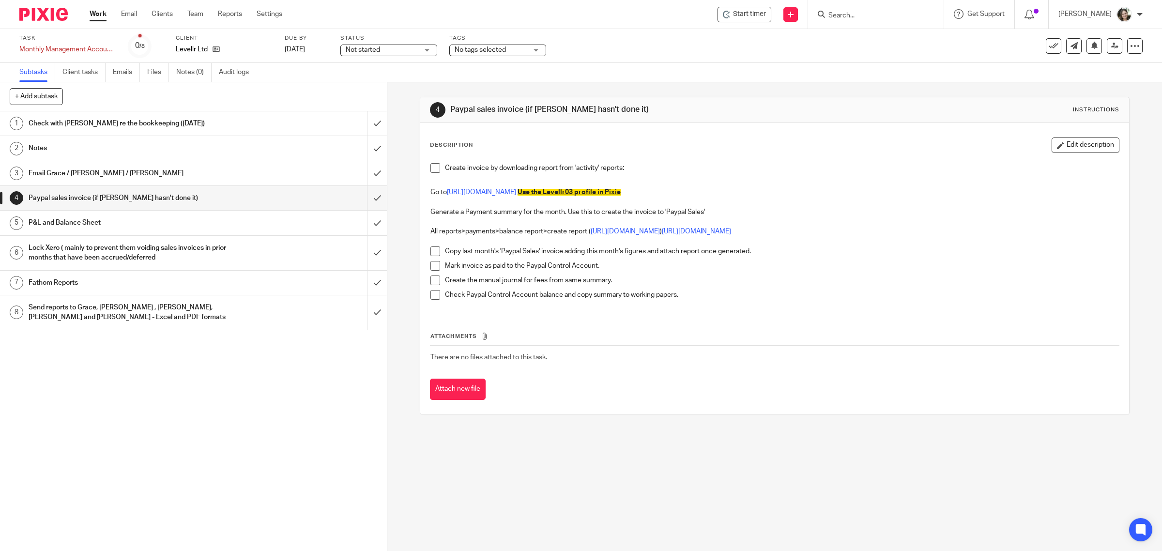
click at [702, 189] on p "Go to https://www.paypal.com/uk/signin Use the Levellr03 profile in Pixie" at bounding box center [774, 192] width 689 height 10
click at [719, 207] on p "Generate a Payment summary for the month. Use this to create the invoice to 'Pa…" at bounding box center [774, 212] width 689 height 10
drag, startPoint x: 930, startPoint y: 225, endPoint x: 944, endPoint y: 245, distance: 24.6
click at [944, 245] on div "Create invoice by downloading report from 'activity' reports: Go to https://www…" at bounding box center [775, 234] width 699 height 153
click at [943, 238] on p at bounding box center [774, 242] width 689 height 10
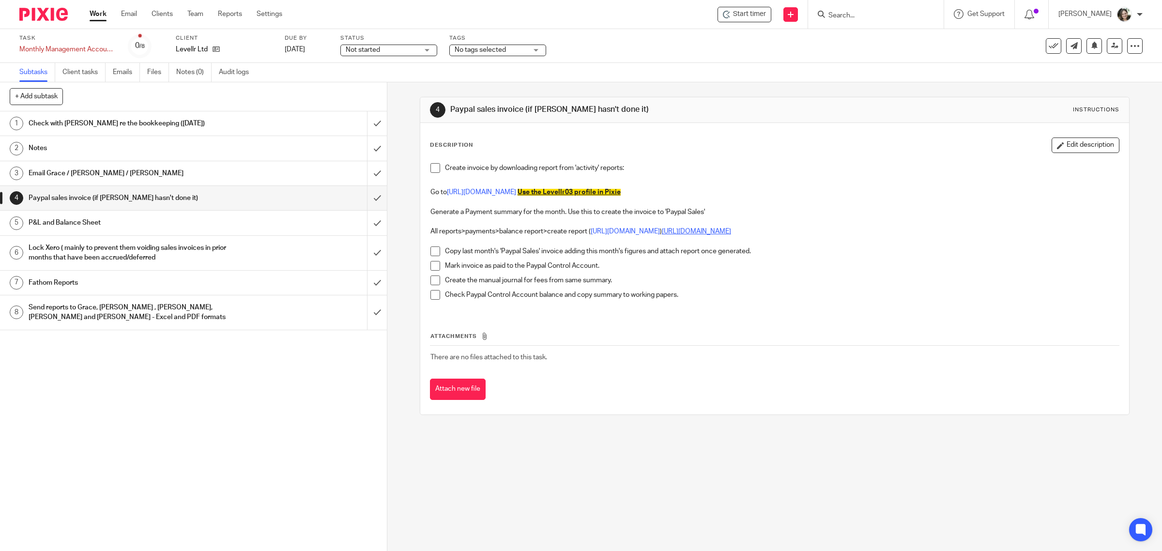
drag, startPoint x: 923, startPoint y: 232, endPoint x: 707, endPoint y: 228, distance: 215.9
click at [707, 228] on p "All reports>payments>balance report>create report ( https://www.paypal.com/repo…" at bounding box center [774, 232] width 689 height 10
copy link "https://www.paypal.com/reports/financialSummaries/financialSummary"
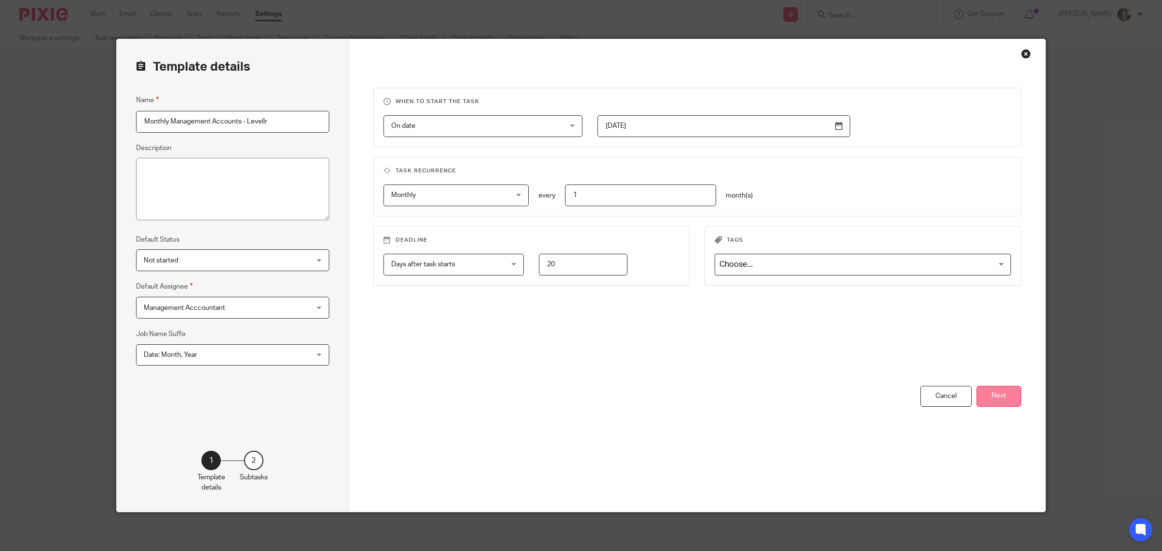
click at [1001, 396] on button "Next" at bounding box center [998, 396] width 45 height 21
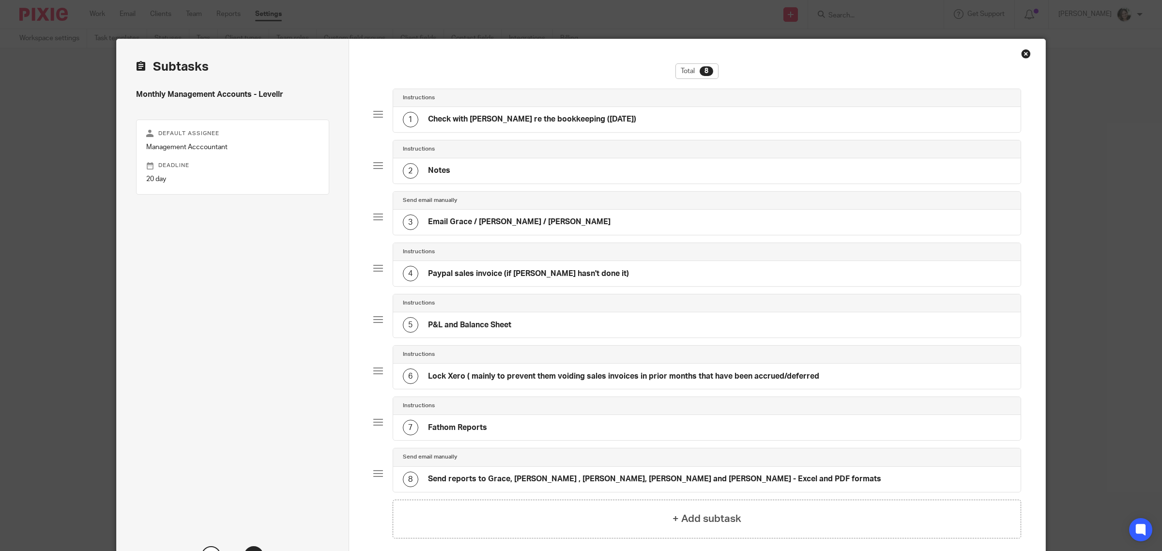
click at [487, 274] on h4 "Paypal sales invoice (if Lewis hasn't done it)" at bounding box center [528, 274] width 201 height 10
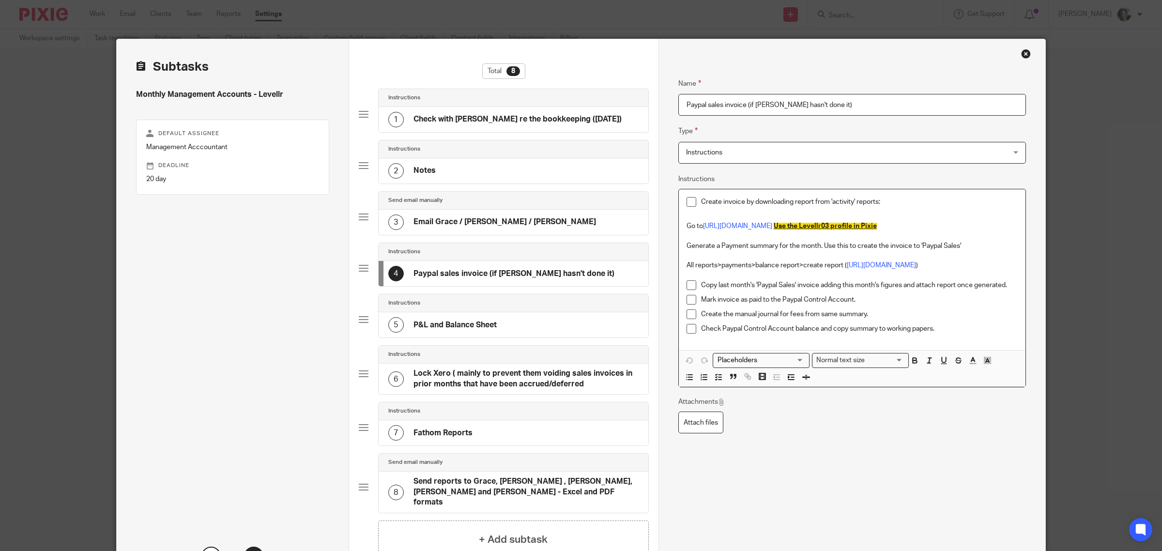
click at [971, 261] on p "All reports>payments>balance report>create report ( https://www.paypal.com/repo…" at bounding box center [851, 265] width 331 height 10
drag, startPoint x: 843, startPoint y: 265, endPoint x: 955, endPoint y: 264, distance: 111.8
click at [916, 264] on link "https://www.paypal.com/reports/bdfr" at bounding box center [881, 265] width 69 height 7
click at [933, 270] on p "All reports>payments>balance report>create report ( https://www.paypal.com/repo…" at bounding box center [851, 265] width 331 height 10
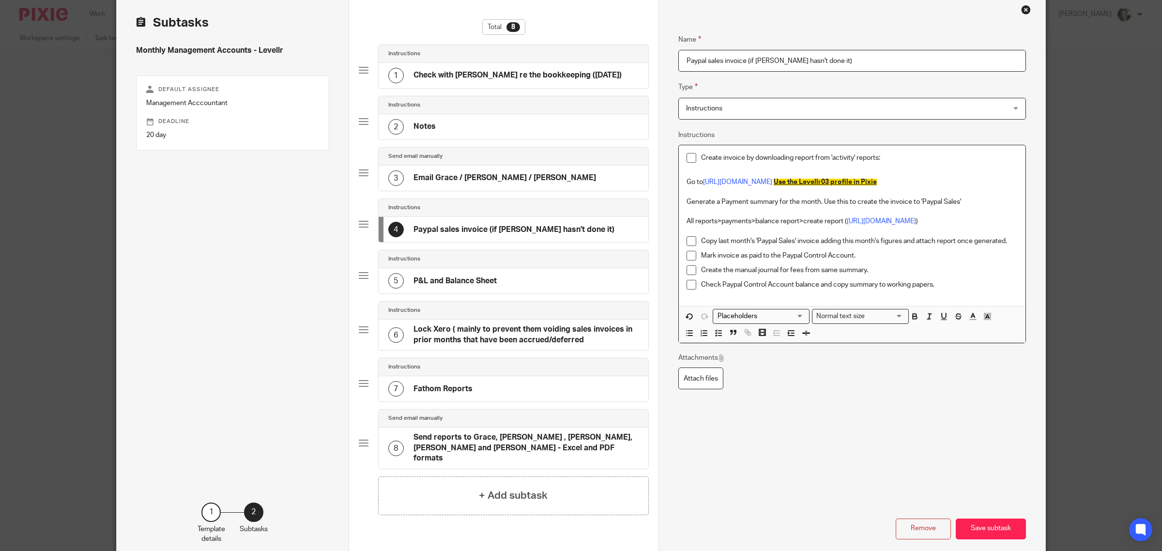
scroll to position [88, 0]
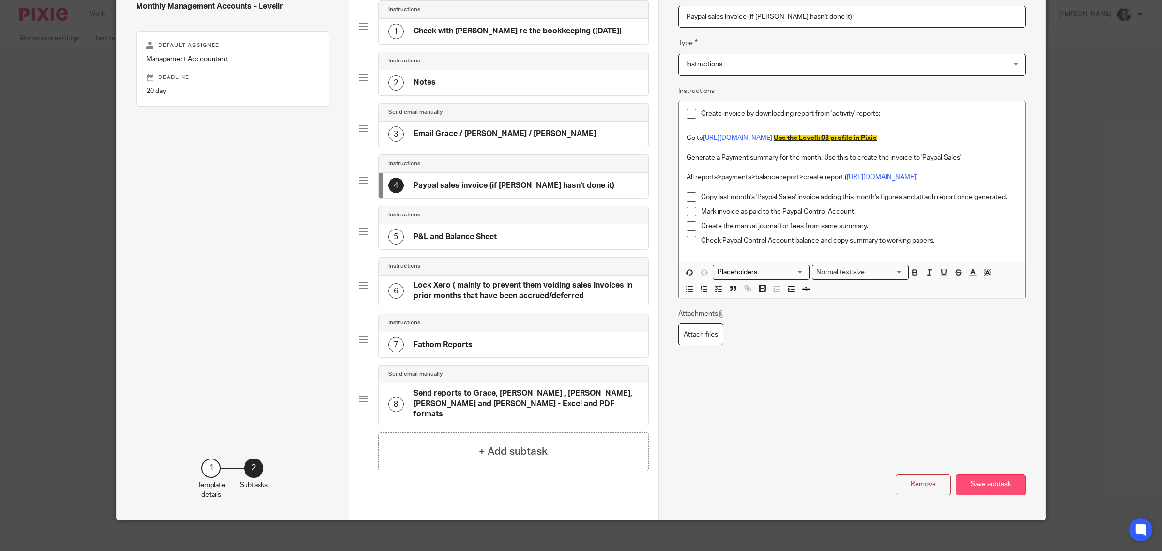
click at [971, 474] on button "Save subtask" at bounding box center [991, 484] width 70 height 21
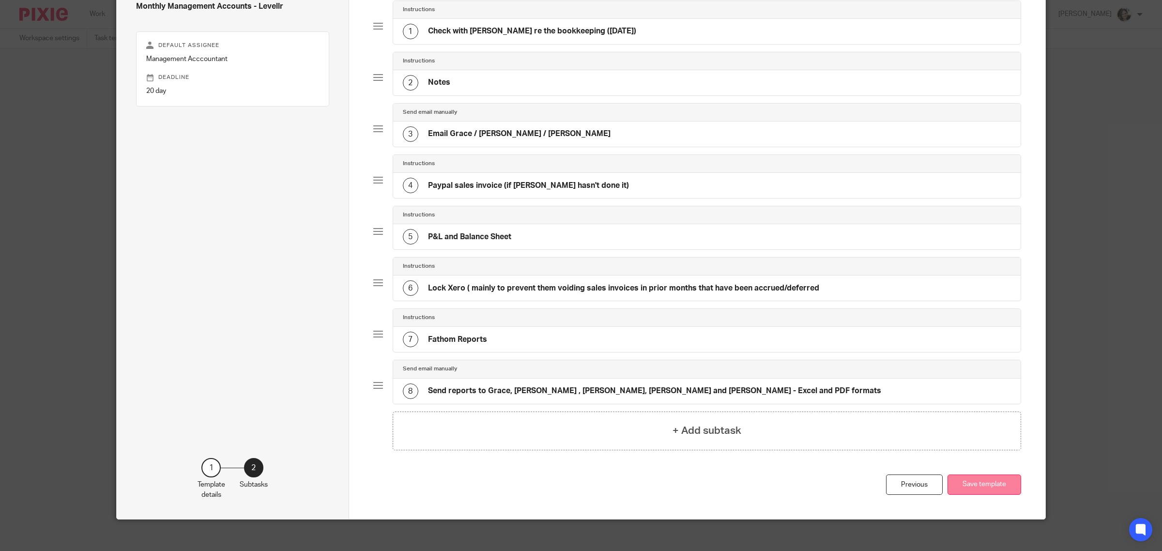
click at [976, 487] on button "Save template" at bounding box center [984, 484] width 74 height 21
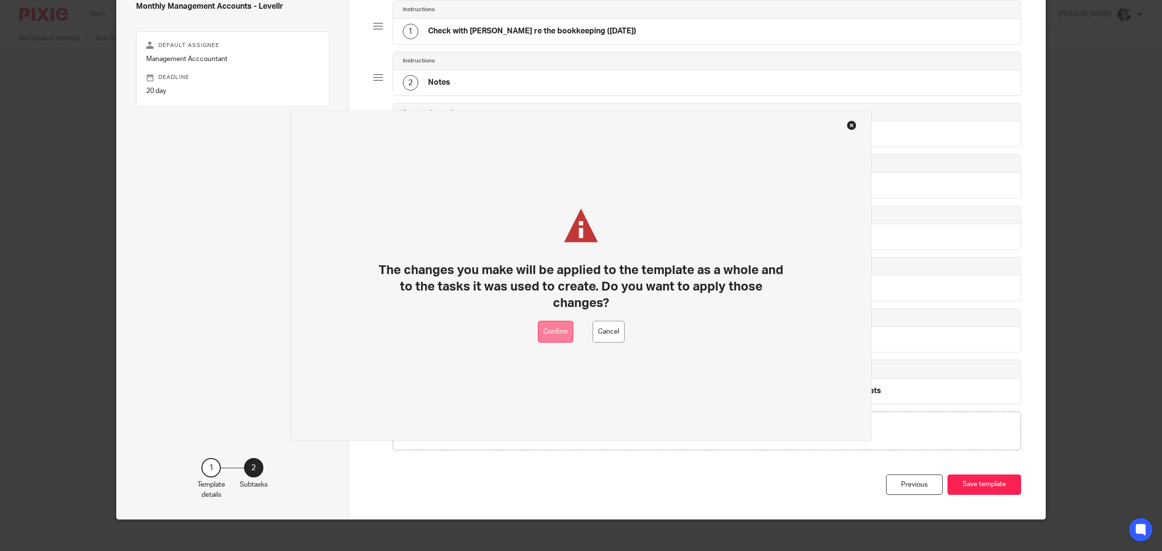
click at [564, 325] on button "Confirm" at bounding box center [555, 332] width 35 height 22
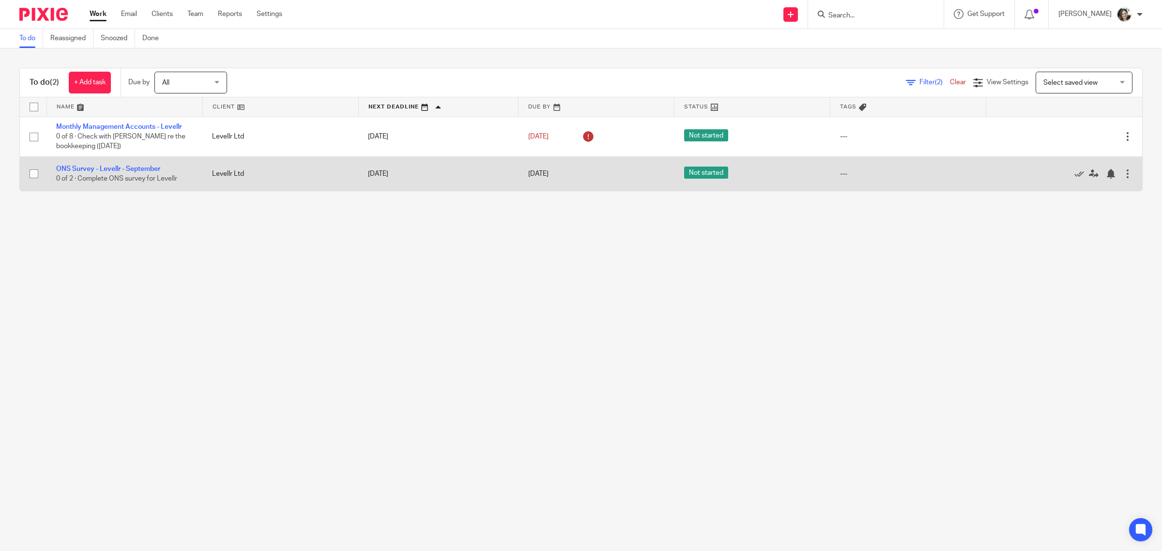
click at [1122, 174] on td "Edit task Delete" at bounding box center [1064, 173] width 156 height 34
click at [1123, 173] on div at bounding box center [1128, 174] width 10 height 10
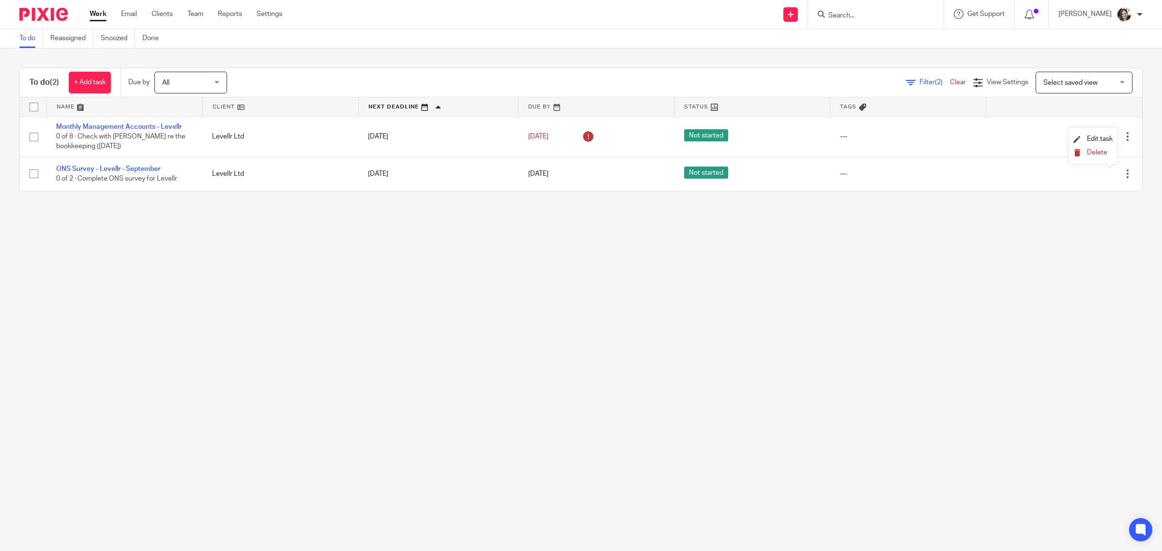
click at [1080, 151] on icon "submit" at bounding box center [1076, 152] width 7 height 7
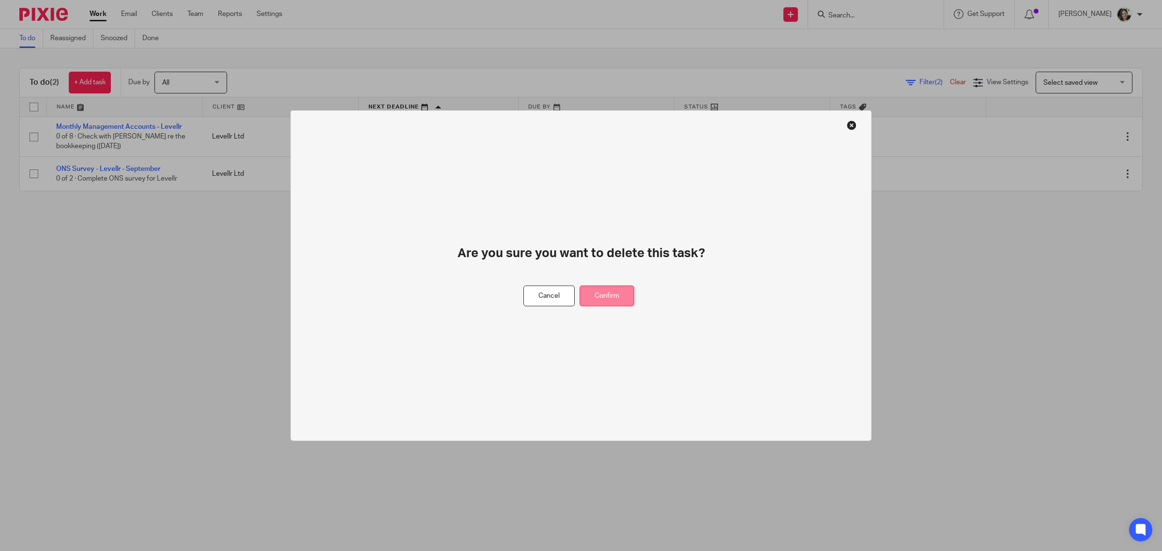
click at [625, 289] on button "Confirm" at bounding box center [606, 296] width 55 height 21
